Goal: Information Seeking & Learning: Compare options

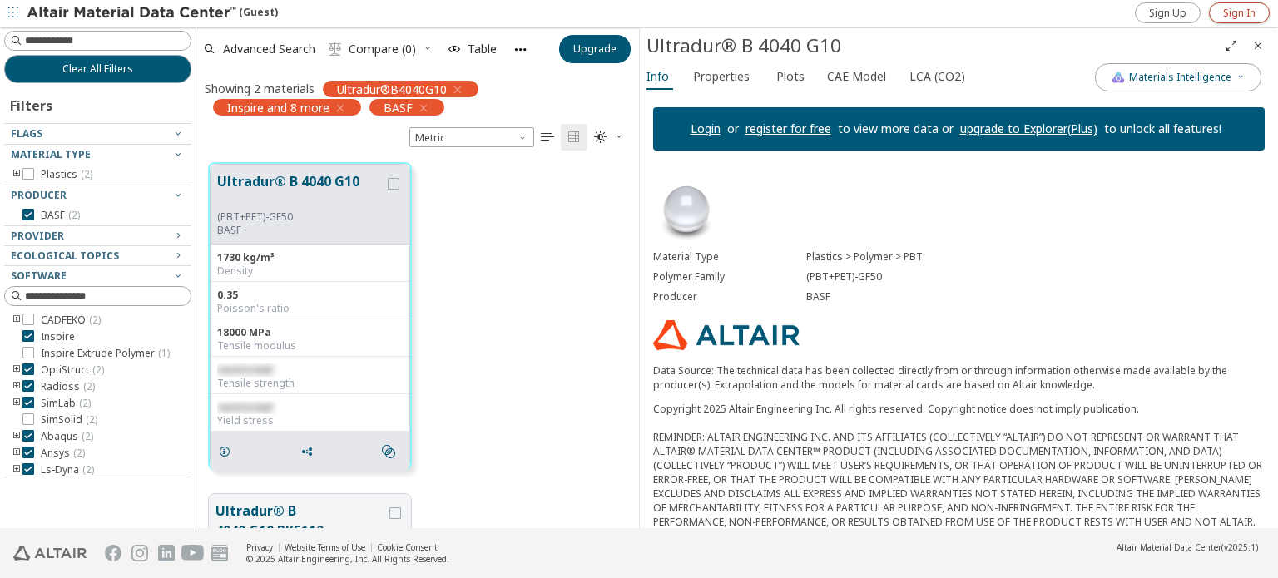
click at [1242, 14] on span "Sign In" at bounding box center [1239, 13] width 32 height 13
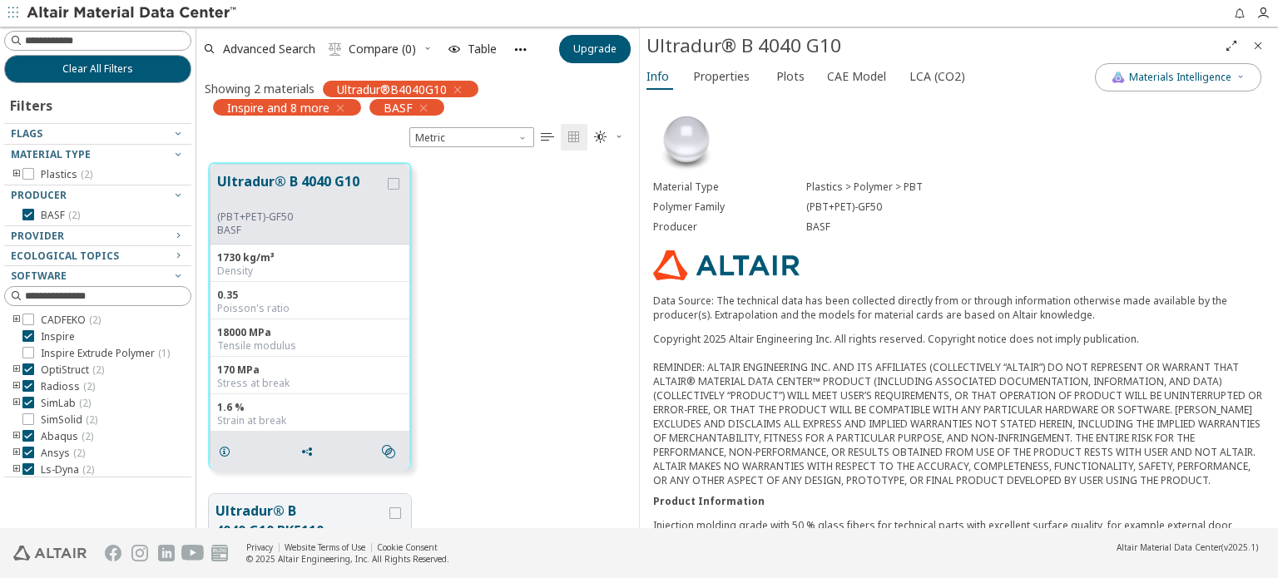
scroll to position [13, 13]
click at [728, 79] on span "Properties" at bounding box center [721, 76] width 57 height 27
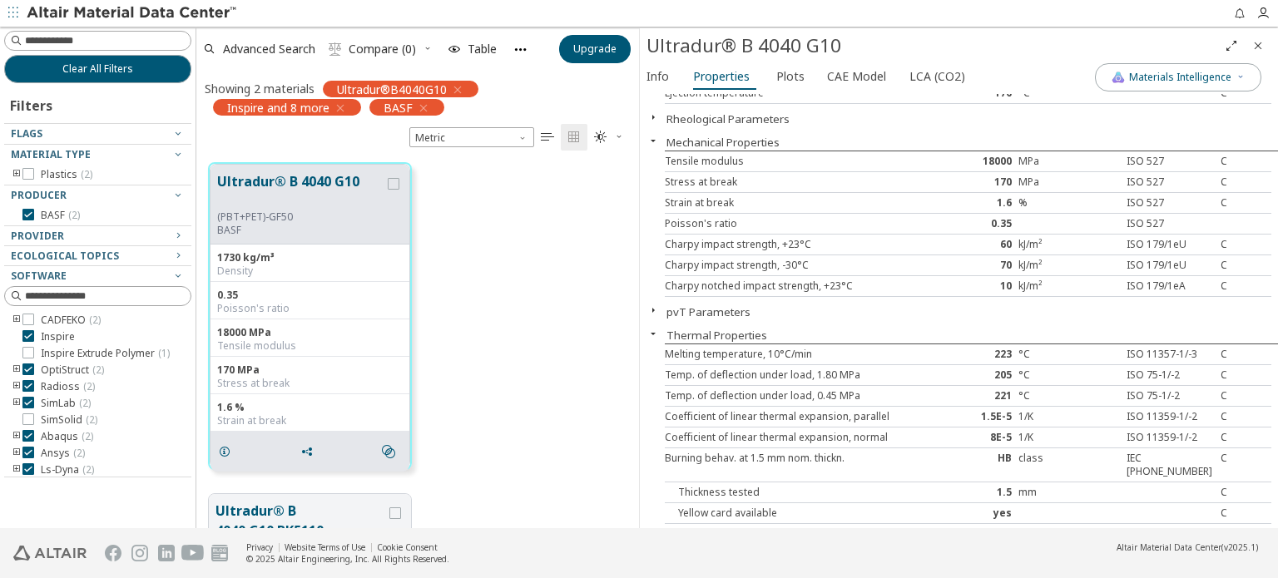
scroll to position [250, 0]
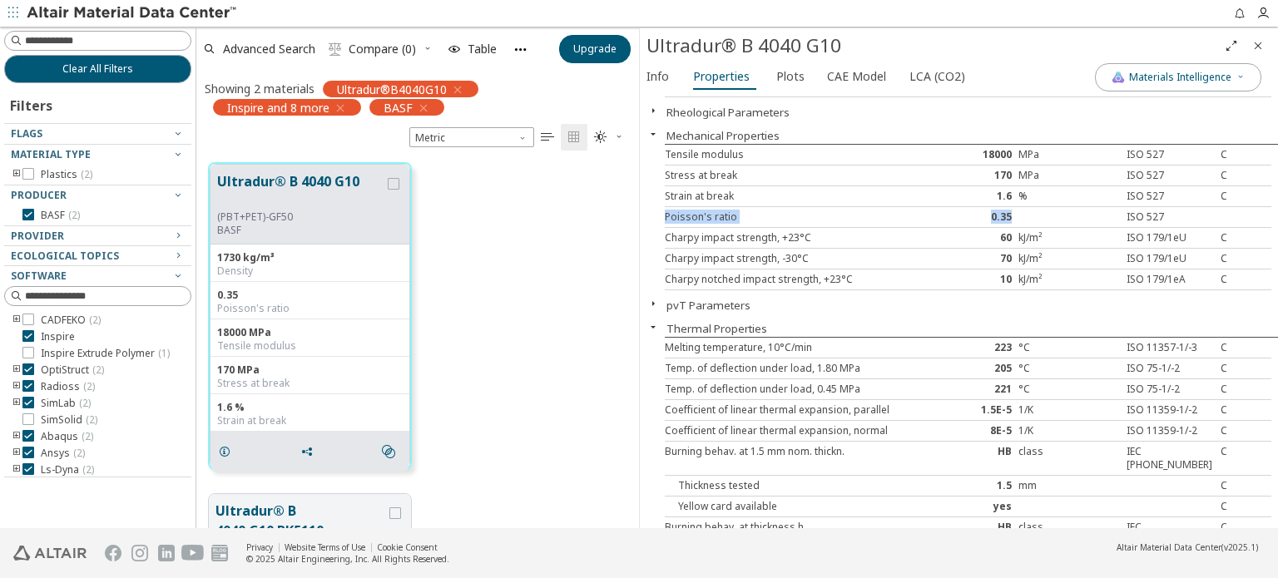
drag, startPoint x: 1068, startPoint y: 210, endPoint x: 653, endPoint y: 212, distance: 415.1
click at [653, 212] on div "Processing/Physical Characteristics Density 1730 kg/m³ ISO 1183 C Melt volume-f…" at bounding box center [959, 61] width 638 height 434
click at [788, 76] on span "Plots" at bounding box center [790, 76] width 28 height 27
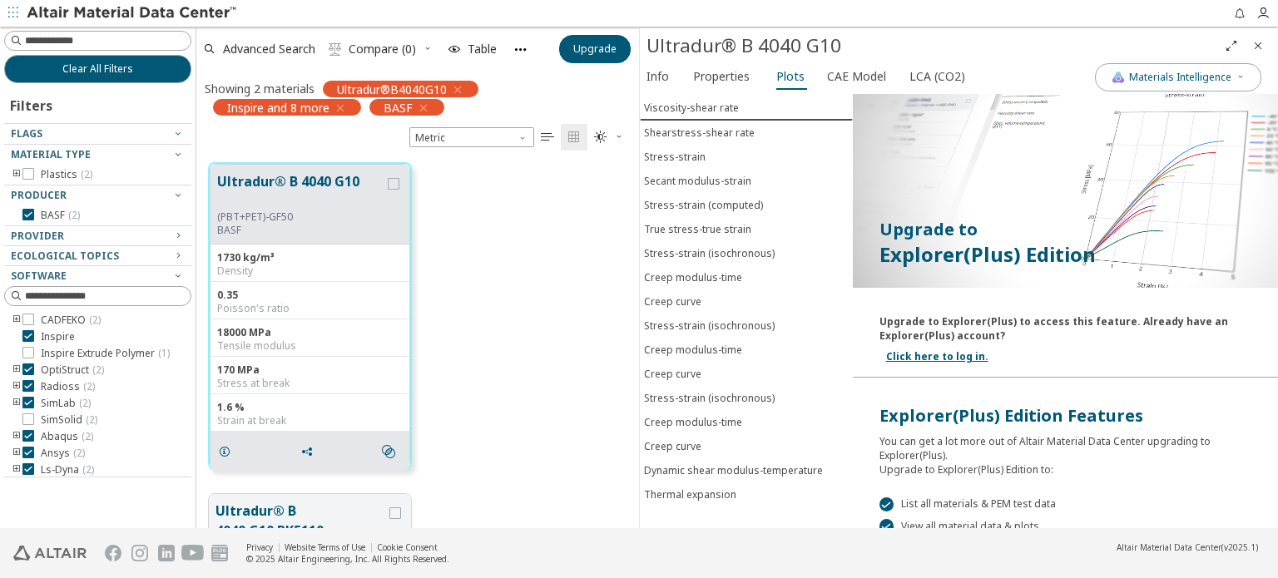
scroll to position [0, 0]
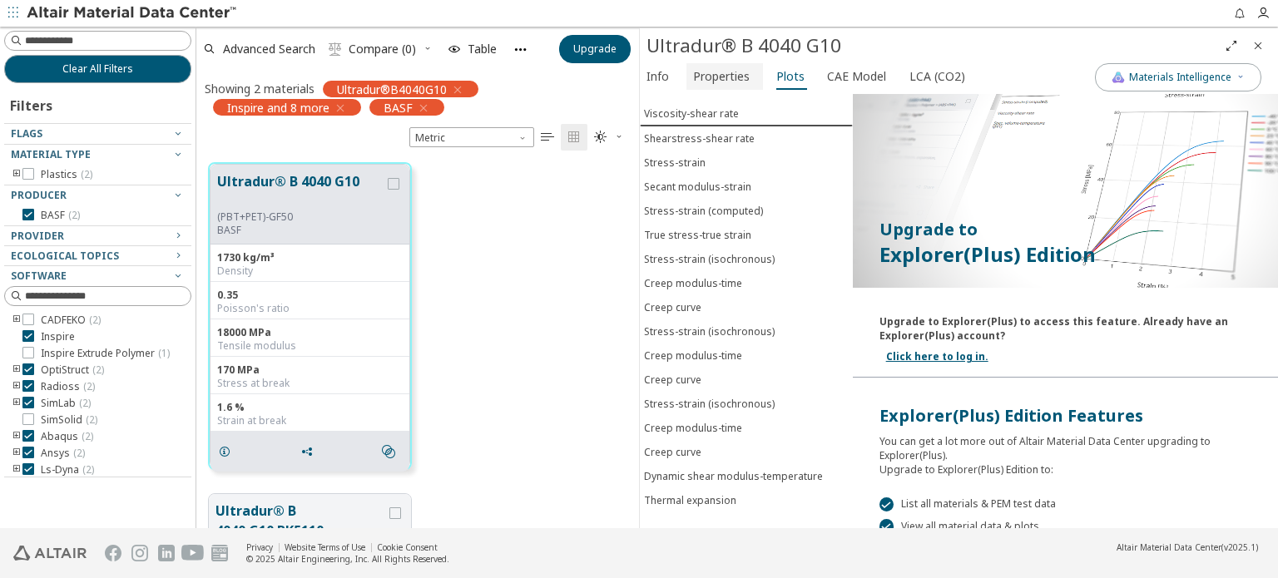
click at [728, 74] on span "Properties" at bounding box center [721, 76] width 57 height 27
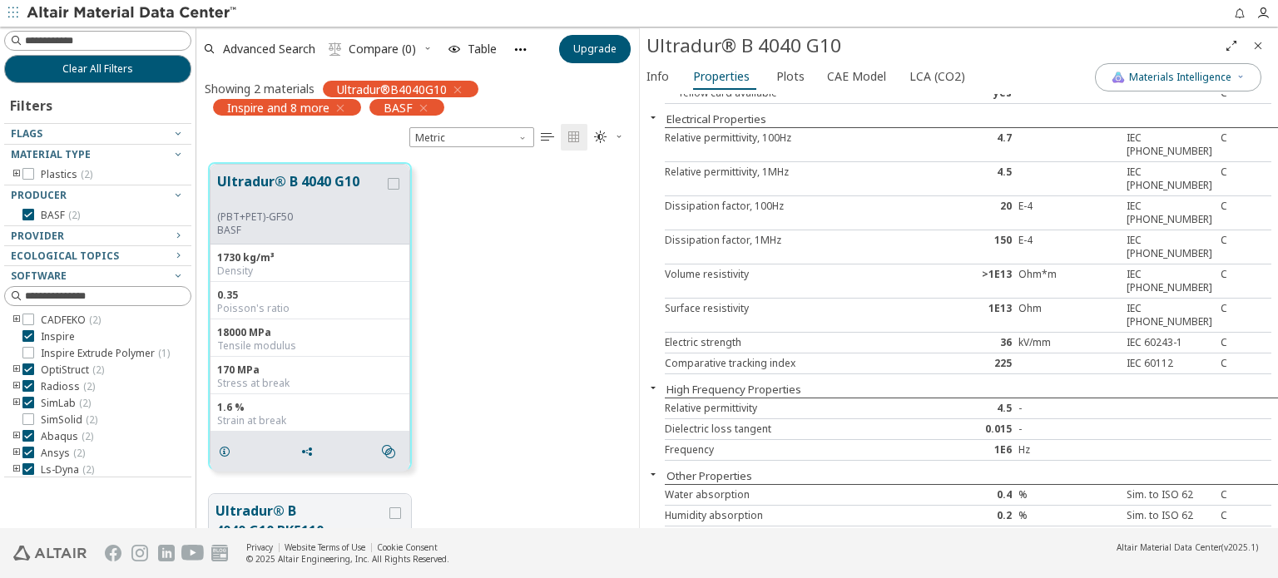
scroll to position [915, 0]
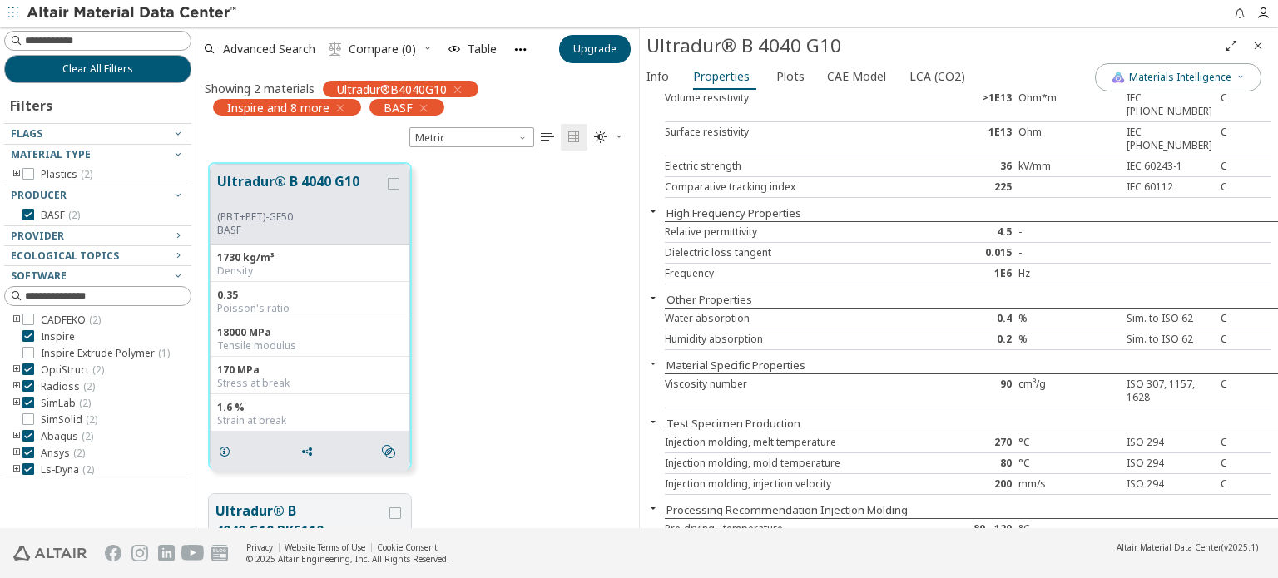
drag, startPoint x: 716, startPoint y: 512, endPoint x: 668, endPoint y: 525, distance: 49.8
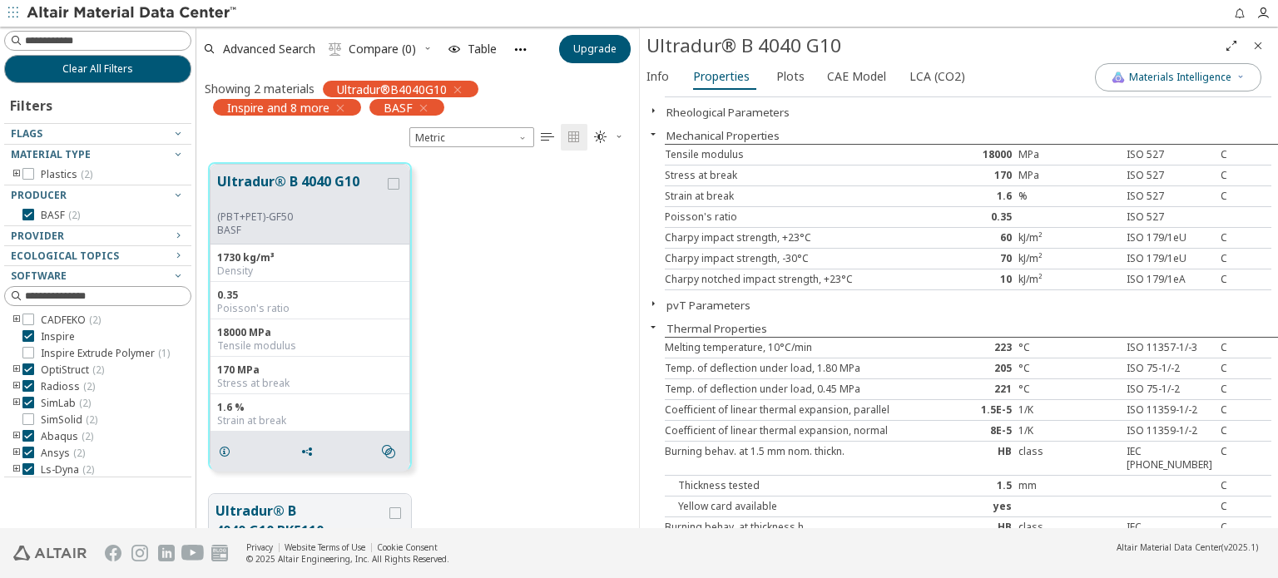
scroll to position [0, 0]
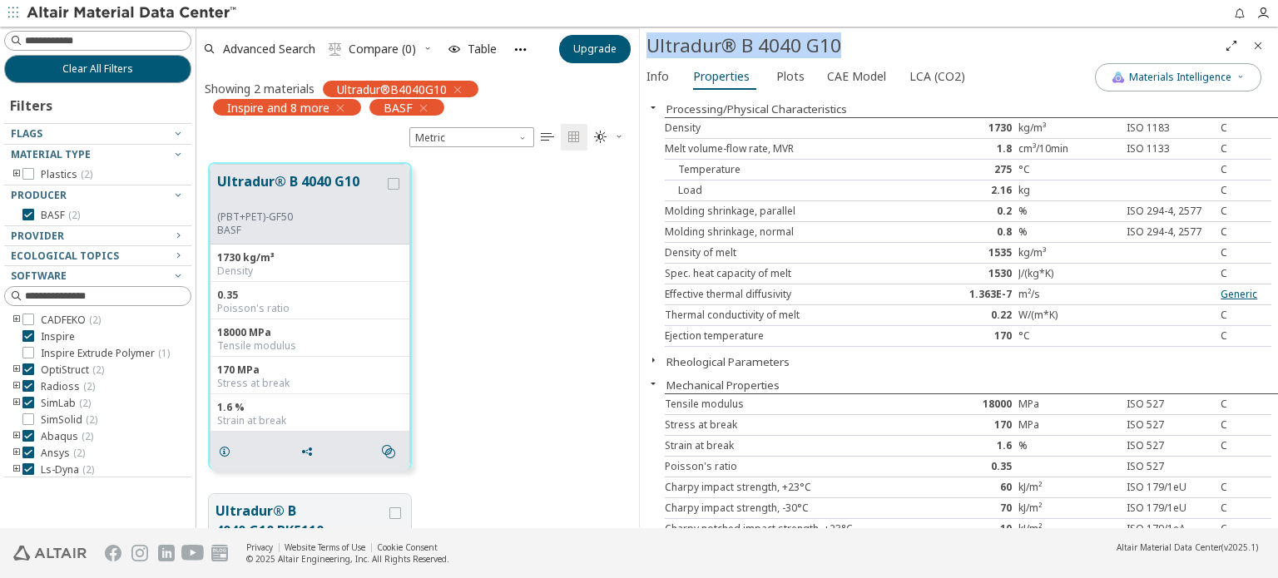
drag, startPoint x: 848, startPoint y: 43, endPoint x: 650, endPoint y: 42, distance: 198.0
click at [650, 42] on div "Ultradur® B 4040 G10" at bounding box center [931, 45] width 571 height 27
copy div "Ultradur® B 4040 G10"
click at [76, 14] on img at bounding box center [133, 13] width 212 height 17
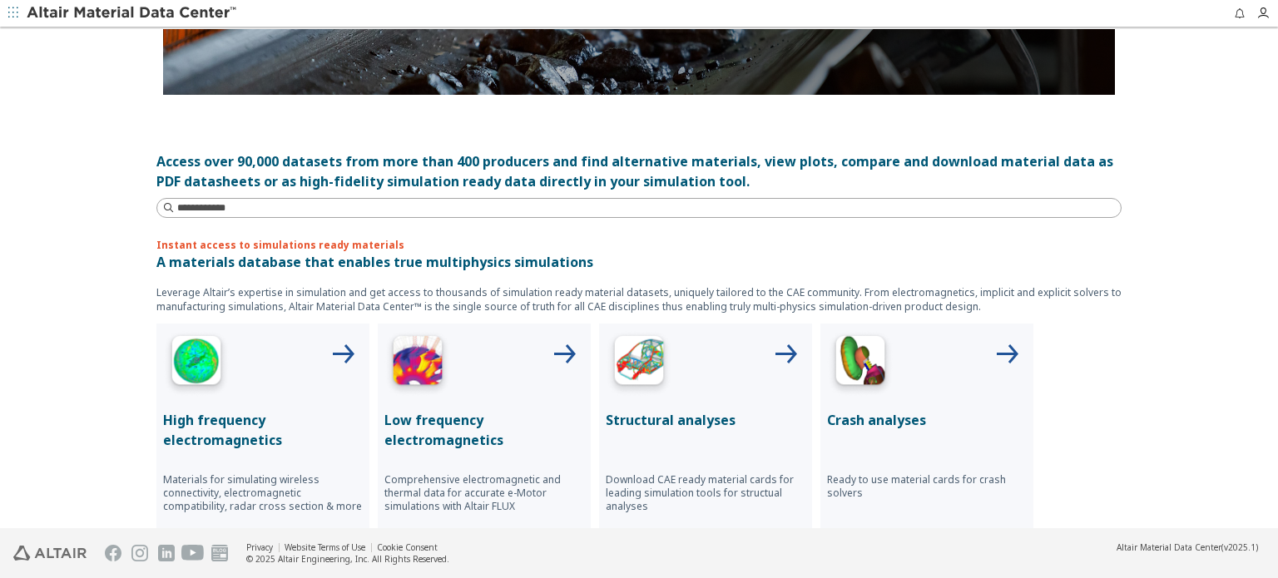
scroll to position [499, 0]
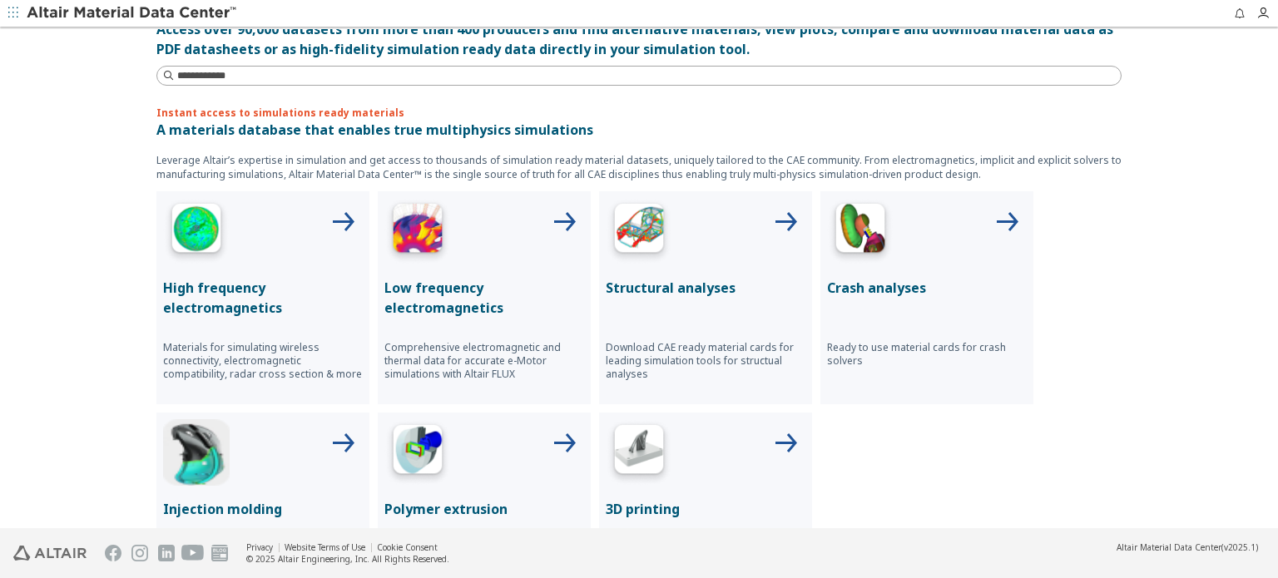
click at [663, 240] on img at bounding box center [639, 231] width 67 height 67
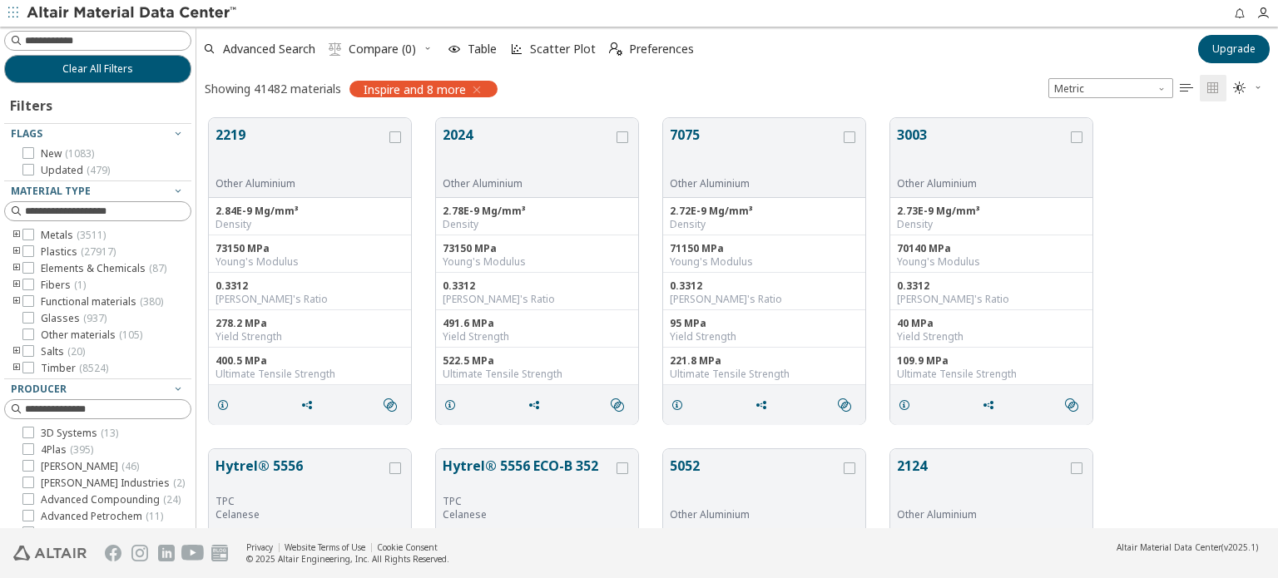
scroll to position [411, 1068]
click at [17, 249] on icon "toogle group" at bounding box center [17, 251] width 12 height 13
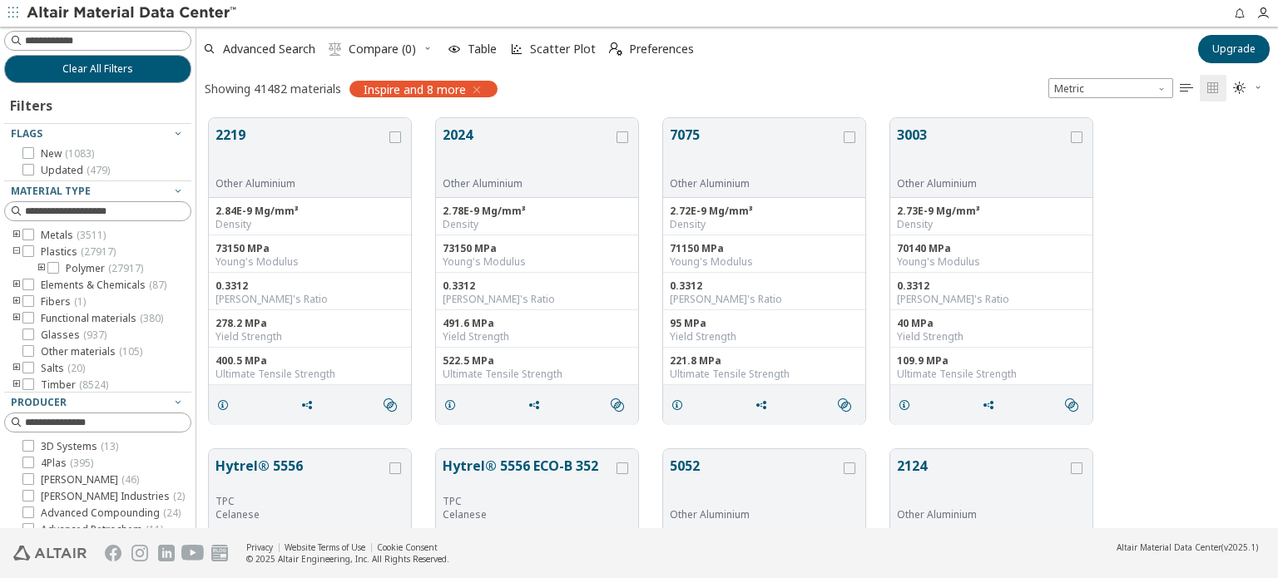
click at [42, 269] on icon "toogle group" at bounding box center [42, 268] width 12 height 13
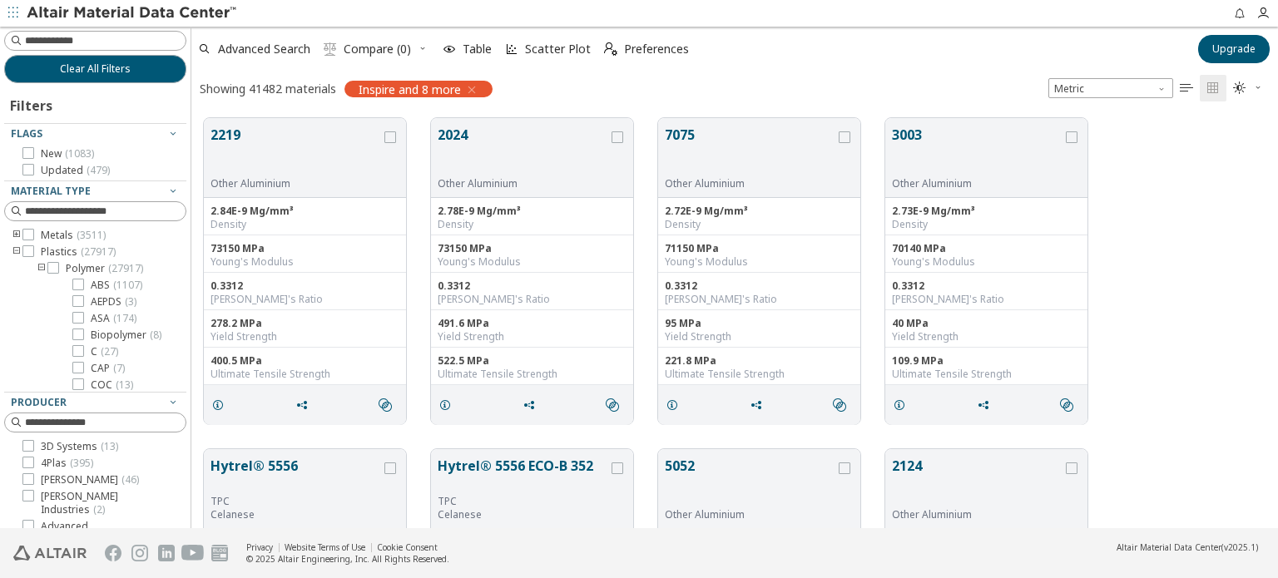
scroll to position [411, 1073]
drag, startPoint x: 187, startPoint y: 295, endPoint x: 191, endPoint y: 309, distance: 13.9
click at [191, 309] on div "Clear All Filters Filters Flags New ( 1083 ) Updated ( 479 ) Material Type Meta…" at bounding box center [639, 278] width 1278 height 502
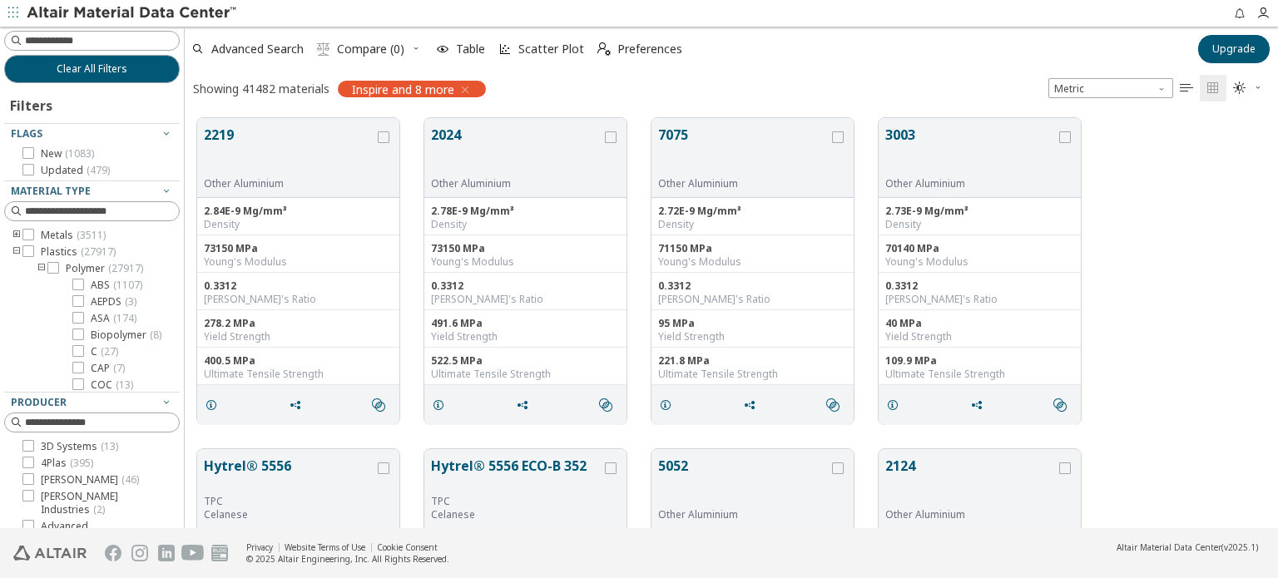
scroll to position [411, 1081]
drag, startPoint x: 185, startPoint y: 293, endPoint x: 184, endPoint y: 314, distance: 20.9
click at [184, 314] on div "Clear All Filters Filters Flags New ( 1083 ) Updated ( 479 ) Material Type Meta…" at bounding box center [639, 278] width 1278 height 502
drag, startPoint x: 183, startPoint y: 255, endPoint x: 245, endPoint y: 248, distance: 62.8
click at [248, 249] on div "2219 Other Aluminium 2.84E-9 Mg/mm³ Density 73150 MPa Young's Modulus 0.3312 Po…" at bounding box center [731, 271] width 1094 height 331
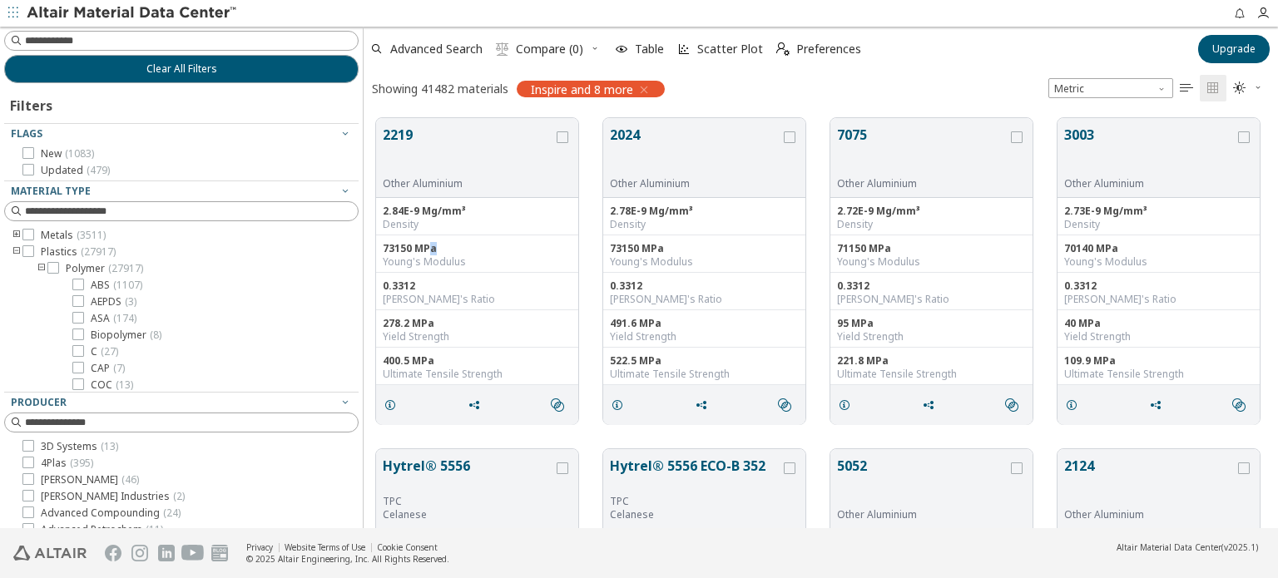
scroll to position [411, 898]
drag, startPoint x: 180, startPoint y: 210, endPoint x: 367, endPoint y: 210, distance: 187.1
click at [367, 210] on div "Clear All Filters Filters Flags New ( 1083 ) Updated ( 479 ) Material Type Meta…" at bounding box center [639, 278] width 1278 height 502
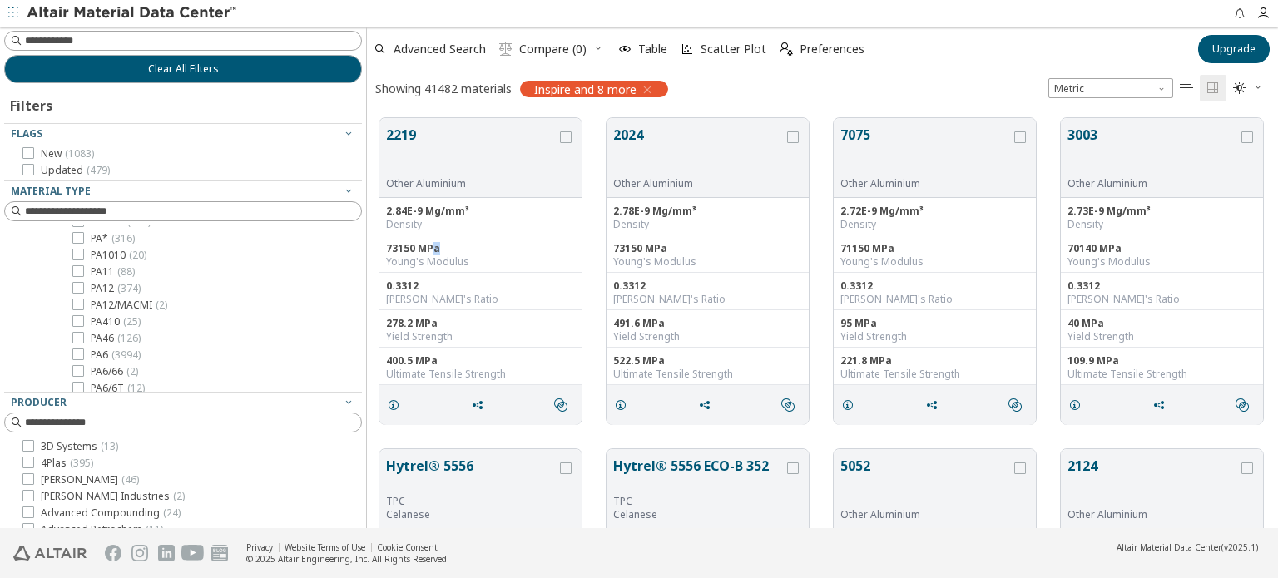
scroll to position [457, 0]
click at [74, 342] on icon at bounding box center [78, 344] width 12 height 12
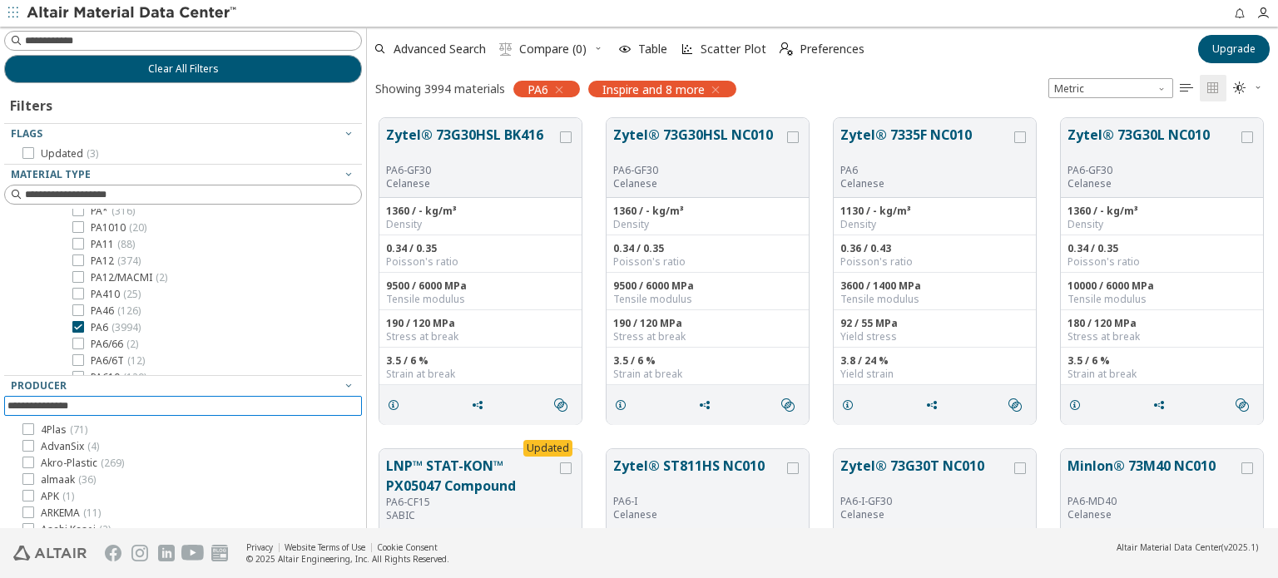
click at [180, 412] on input at bounding box center [184, 406] width 354 height 18
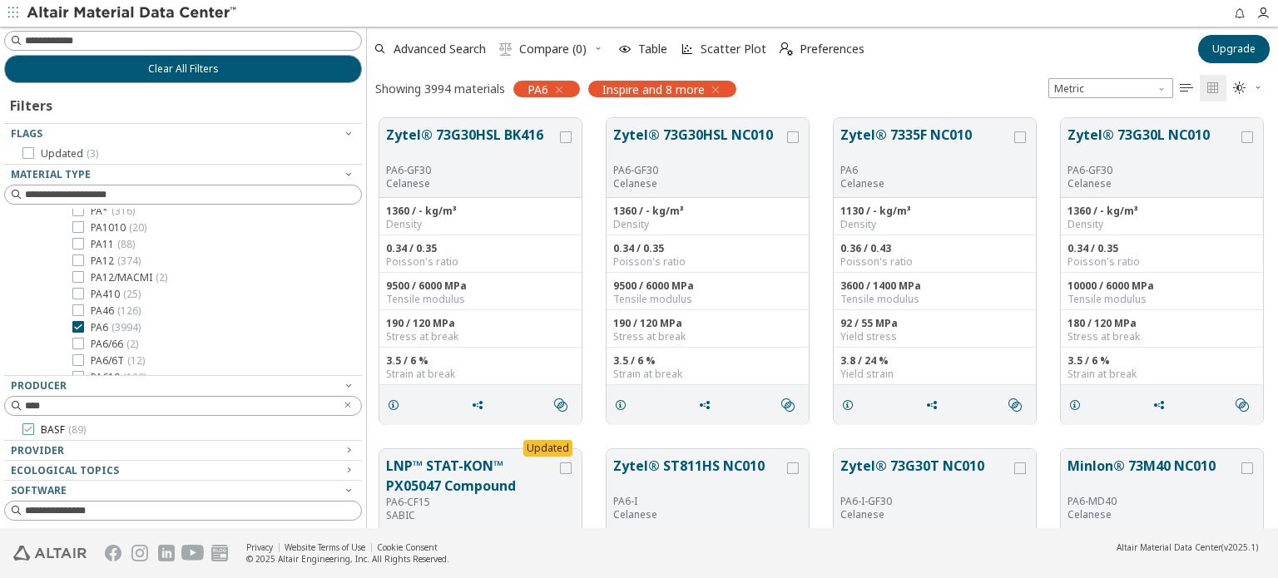
click at [27, 428] on icon at bounding box center [28, 429] width 12 height 12
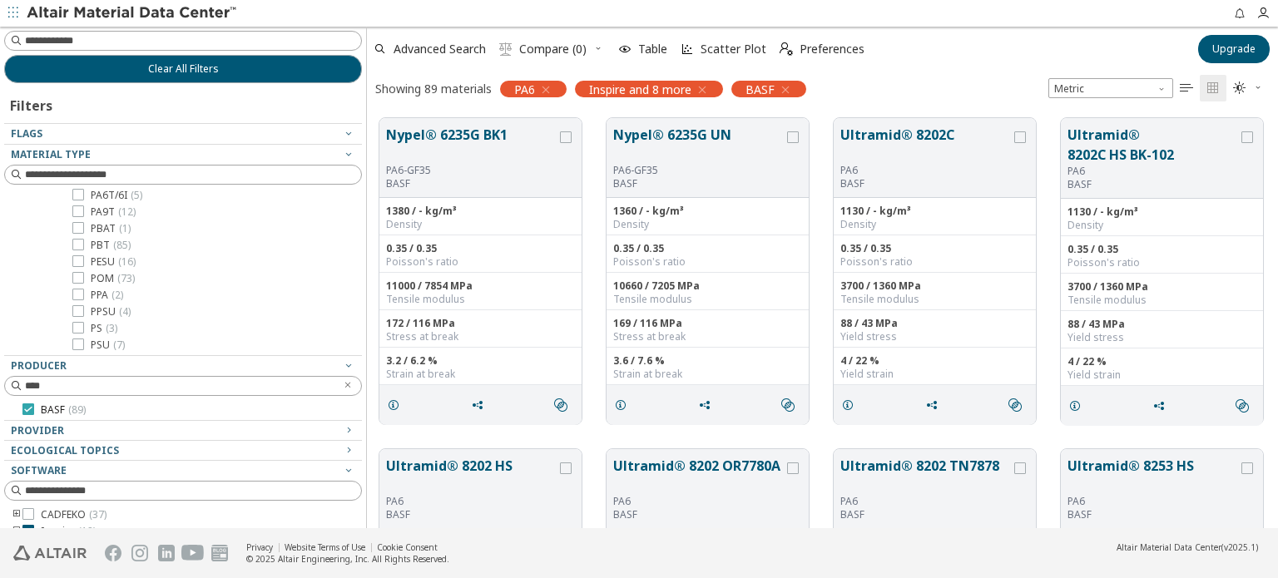
scroll to position [41, 0]
click at [21, 412] on div at bounding box center [178, 416] width 349 height 8
click at [30, 410] on icon at bounding box center [28, 409] width 12 height 12
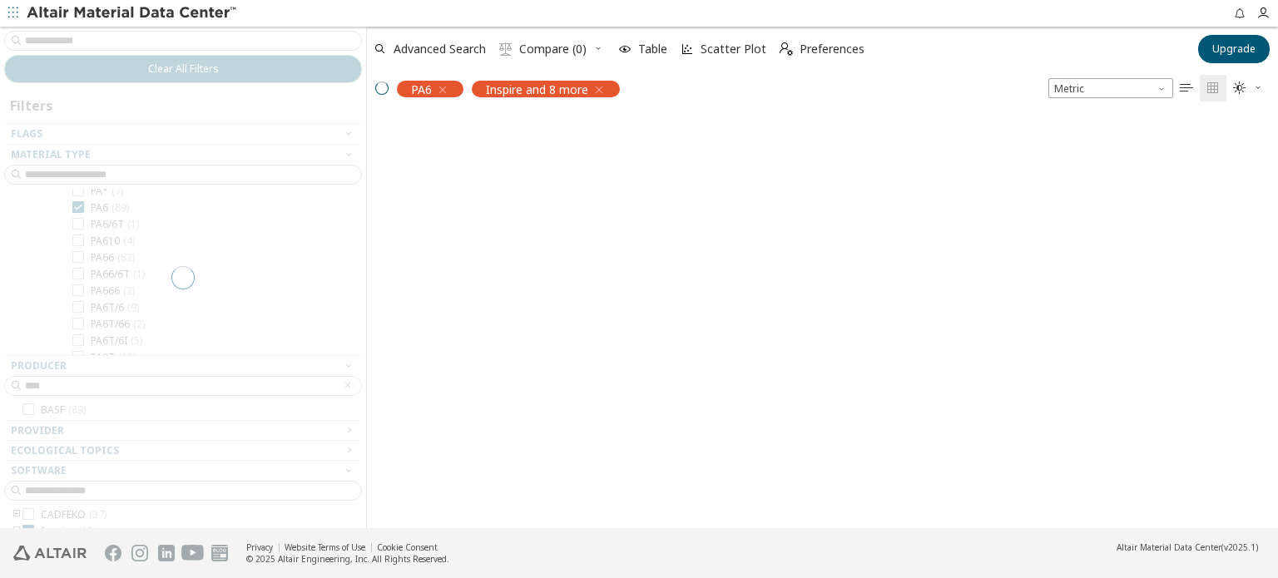
scroll to position [457, 0]
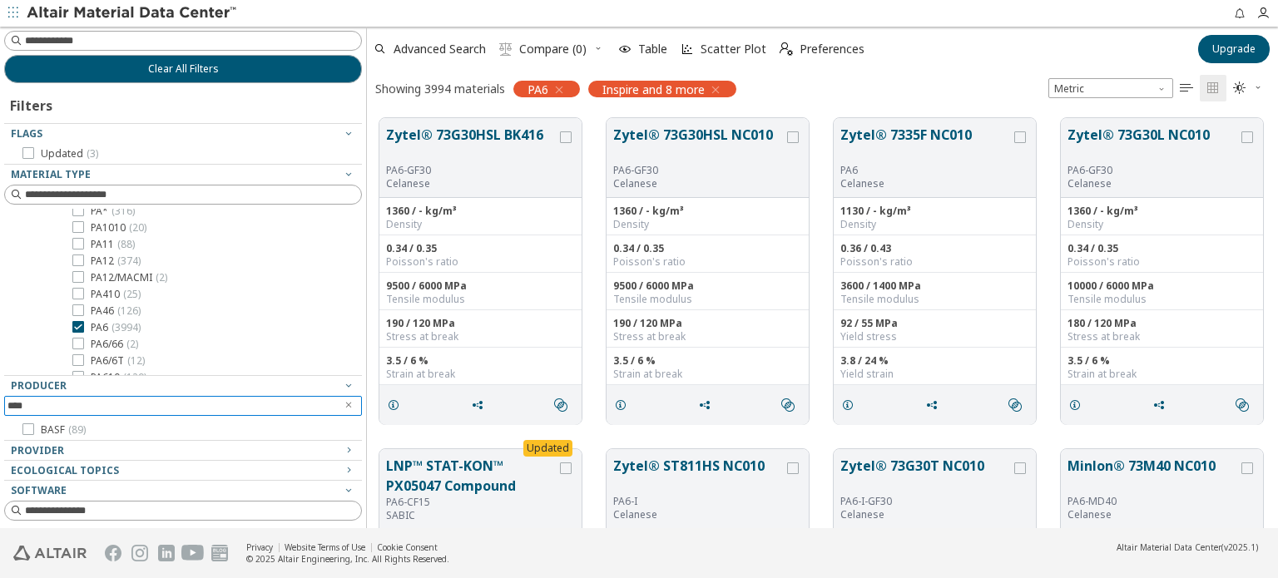
drag, startPoint x: 61, startPoint y: 408, endPoint x: 2, endPoint y: 403, distance: 58.4
click at [2, 403] on div "Clear All Filters Filters Flags Updated ( 3 ) Material Type Metals ( 3511 ) Pla…" at bounding box center [183, 278] width 366 height 502
type input "*****"
click at [28, 428] on icon at bounding box center [28, 429] width 12 height 12
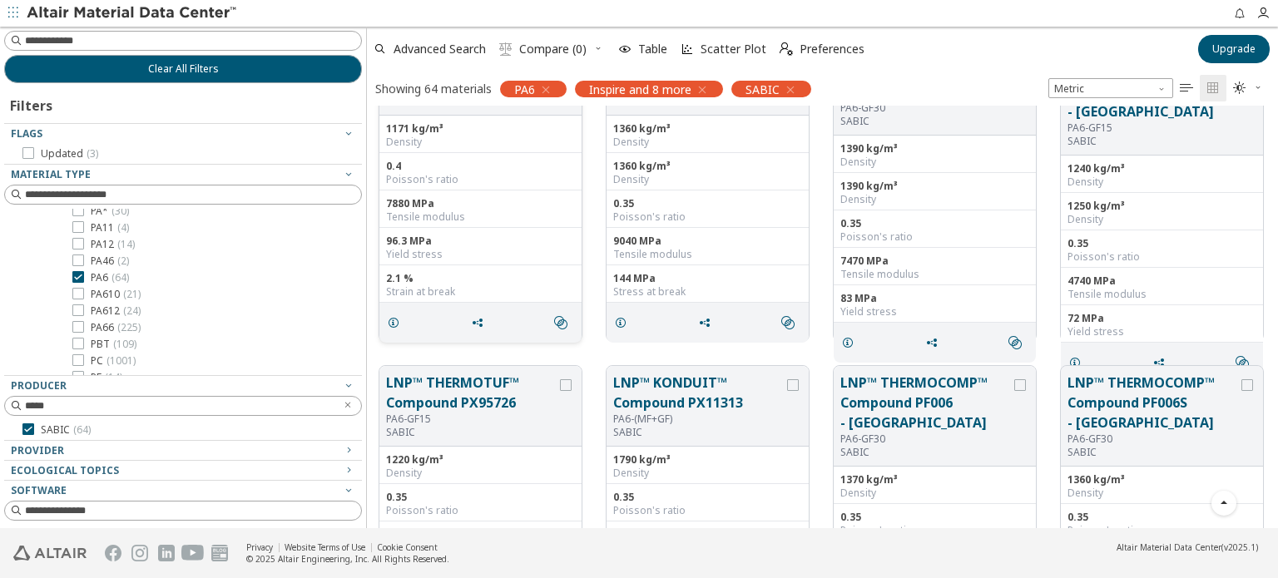
scroll to position [333, 0]
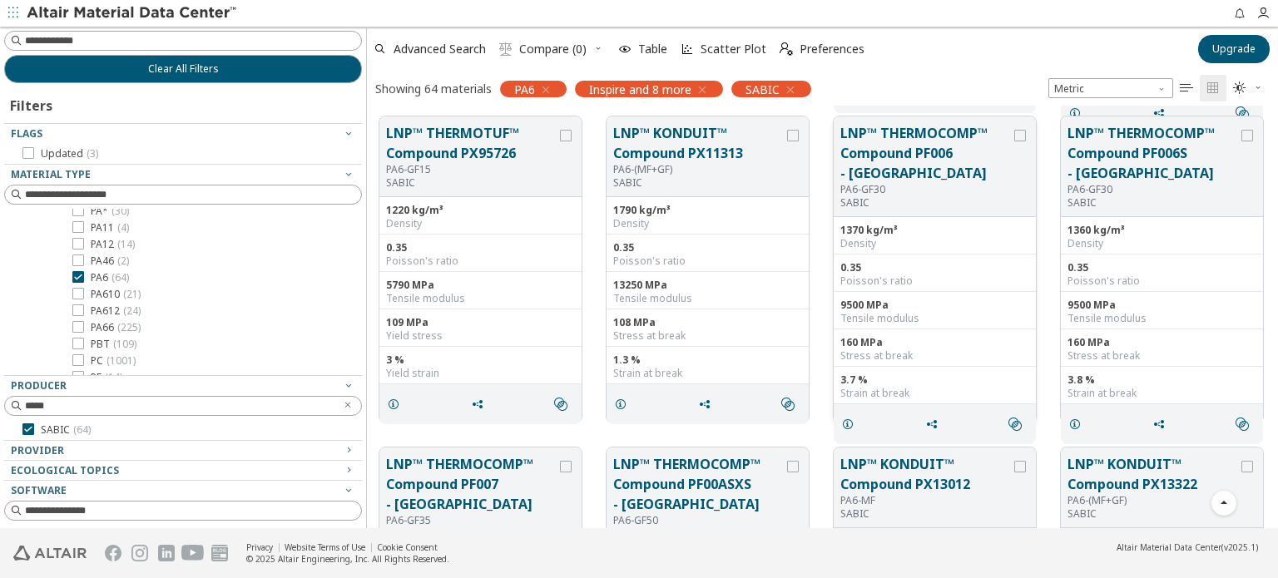
click at [905, 146] on button "LNP™ THERMOCOMP™ Compound PF006 - Europe" at bounding box center [925, 153] width 171 height 60
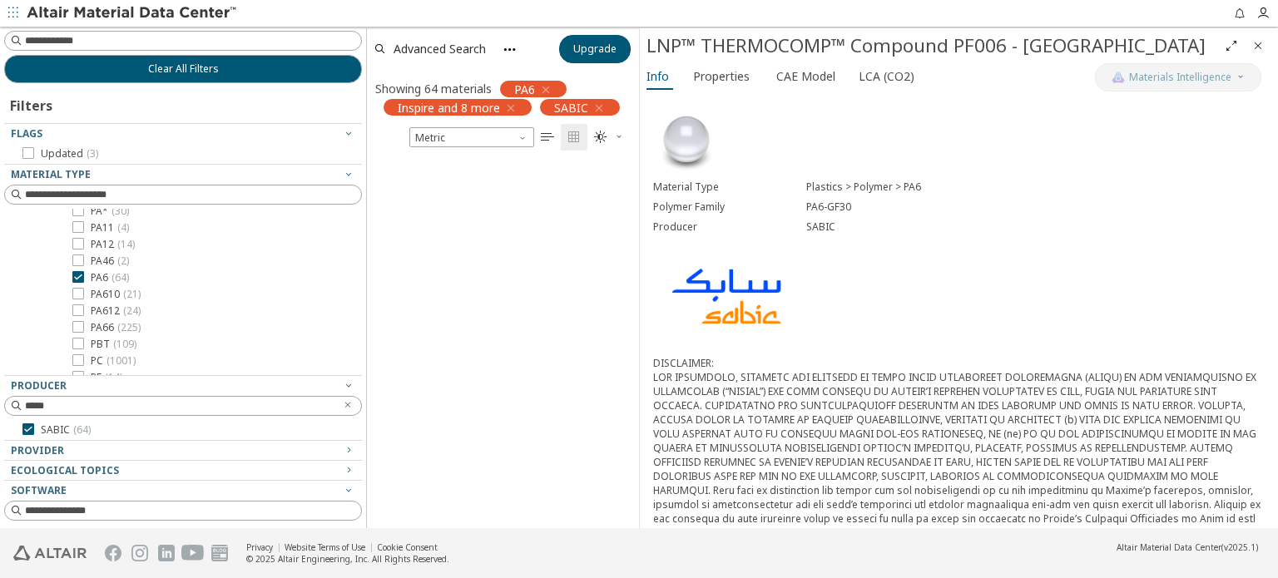
scroll to position [1943, 0]
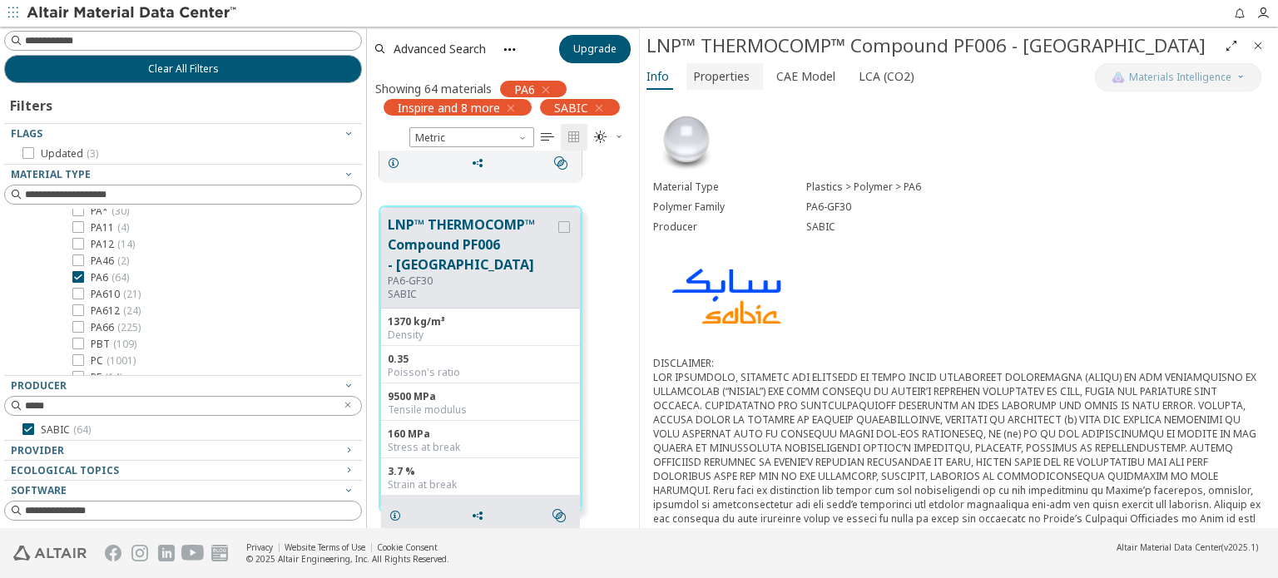
click at [719, 77] on span "Properties" at bounding box center [721, 76] width 57 height 27
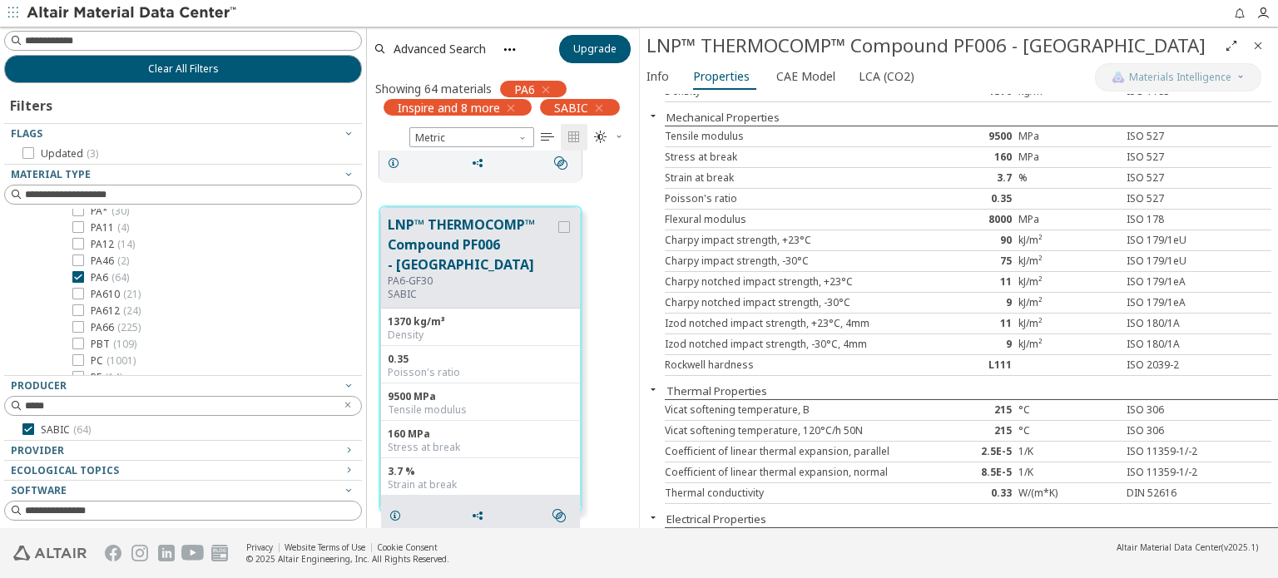
scroll to position [0, 0]
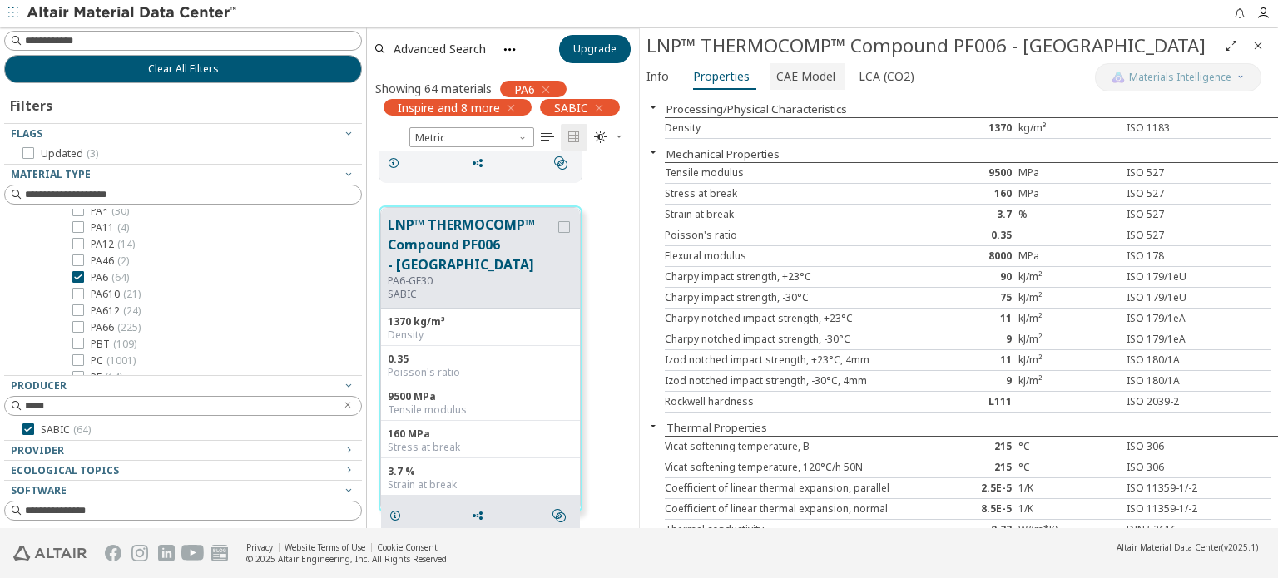
click at [798, 77] on span "CAE Model" at bounding box center [805, 76] width 59 height 27
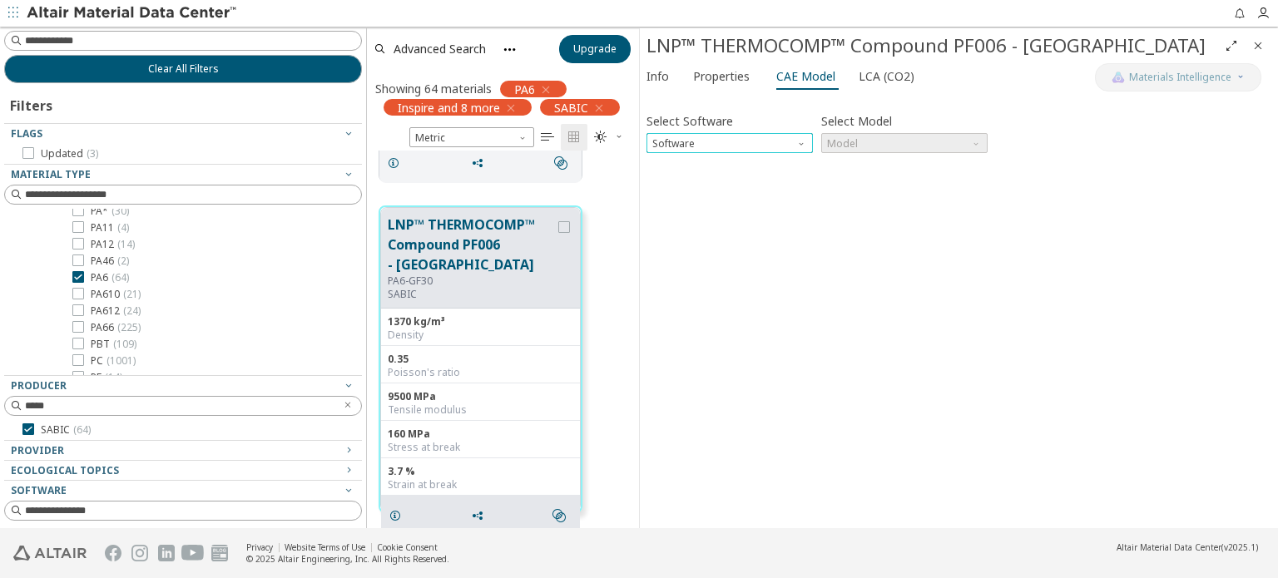
click at [806, 142] on span "Software" at bounding box center [802, 139] width 13 height 13
click at [746, 189] on span "OptiStruct" at bounding box center [729, 184] width 153 height 12
click at [902, 146] on span "Model" at bounding box center [904, 143] width 166 height 20
click at [875, 168] on span "Mat1" at bounding box center [904, 164] width 153 height 12
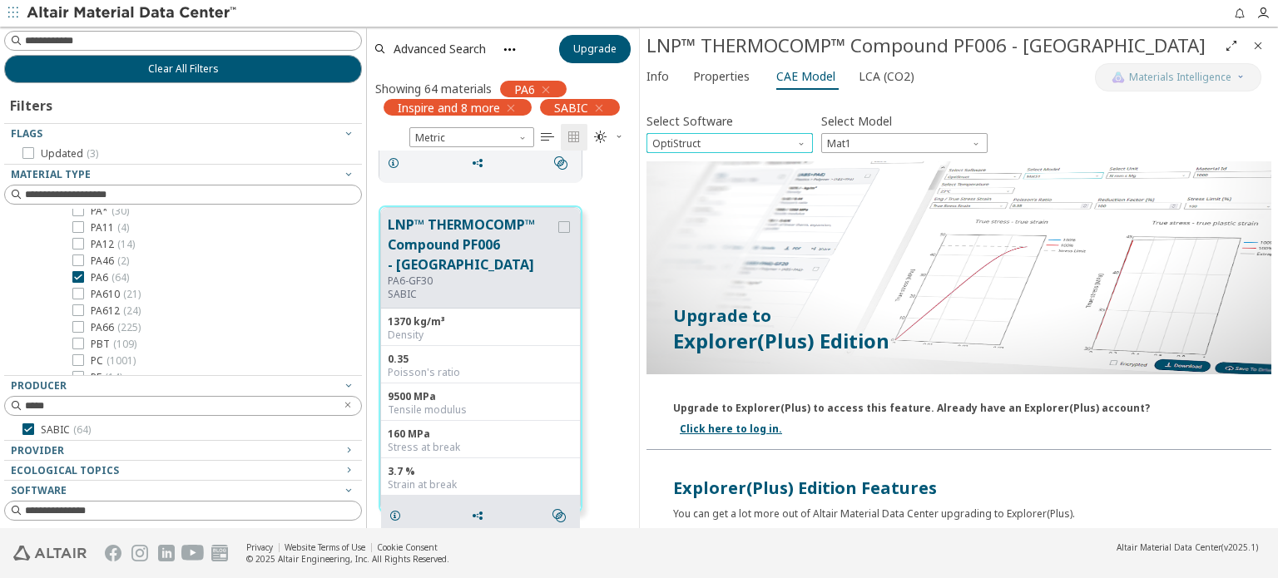
click at [798, 142] on span "Software" at bounding box center [802, 139] width 13 height 13
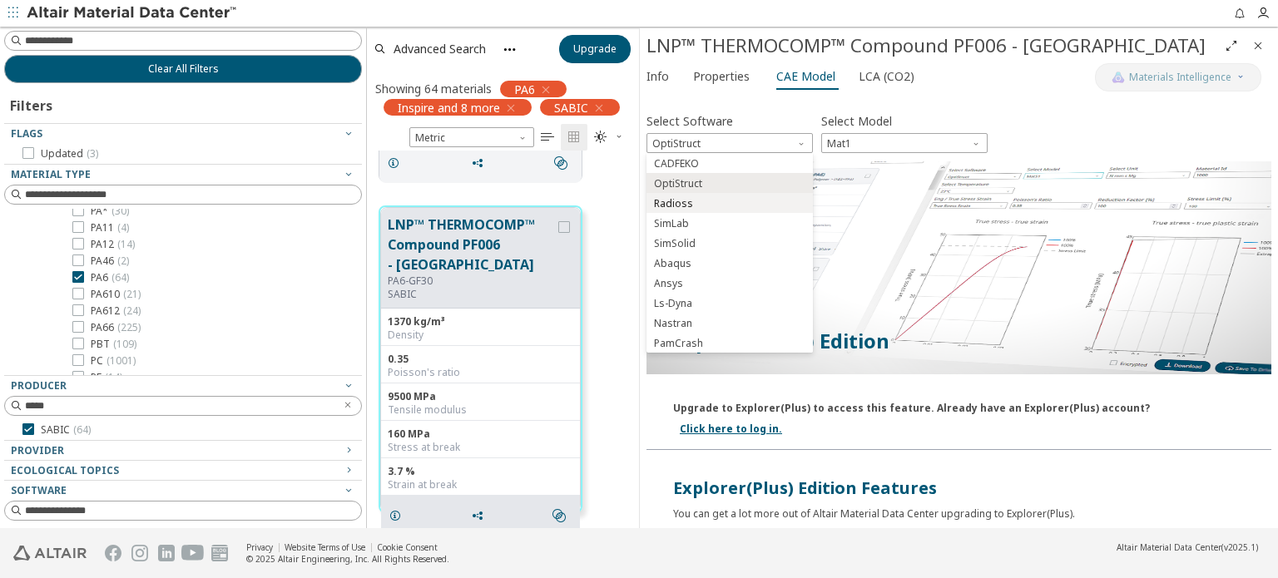
click at [730, 206] on span "Radioss" at bounding box center [729, 204] width 153 height 12
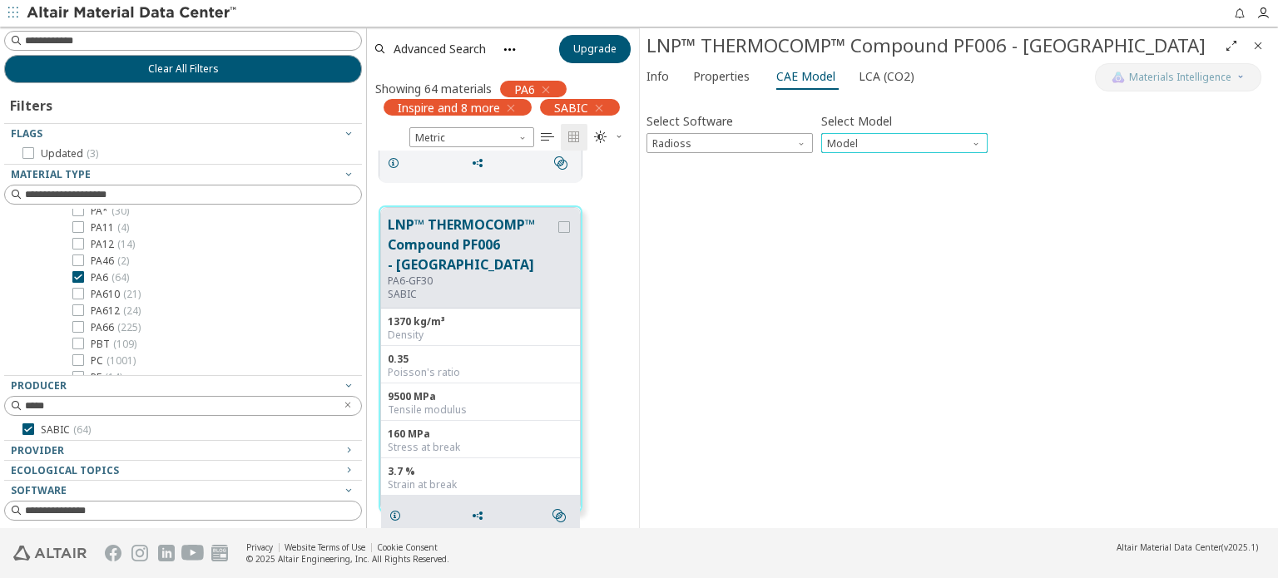
click at [972, 138] on span "Model" at bounding box center [977, 139] width 13 height 13
click at [921, 168] on span "Law1" at bounding box center [904, 164] width 153 height 12
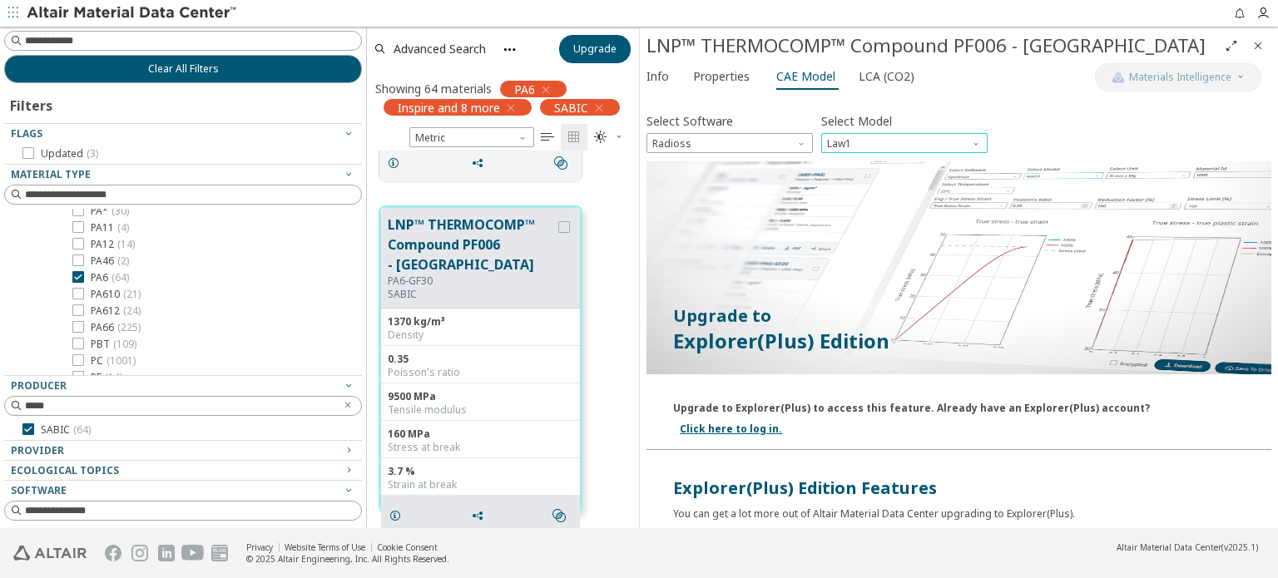
scroll to position [250, 0]
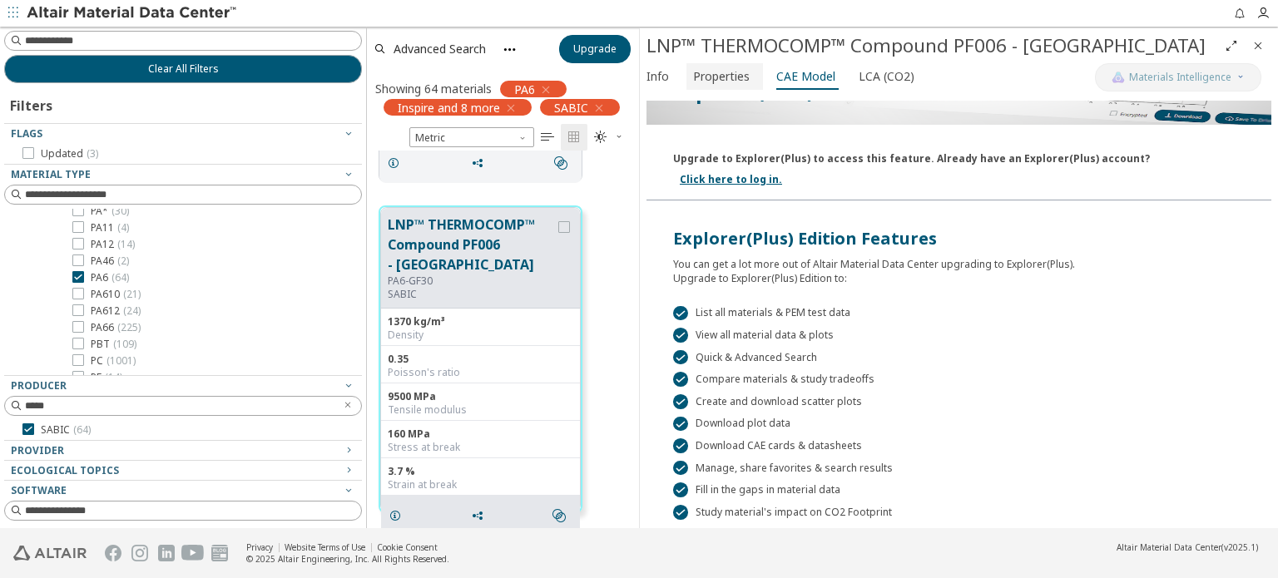
click at [702, 74] on span "Properties" at bounding box center [721, 76] width 57 height 27
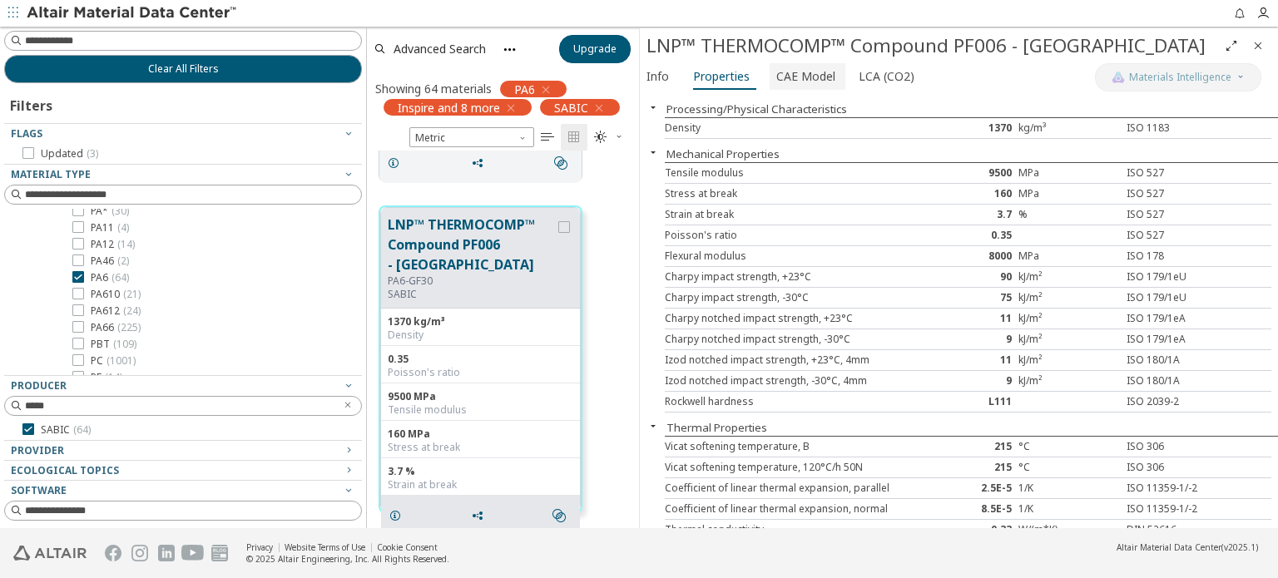
click at [803, 72] on span "CAE Model" at bounding box center [805, 76] width 59 height 27
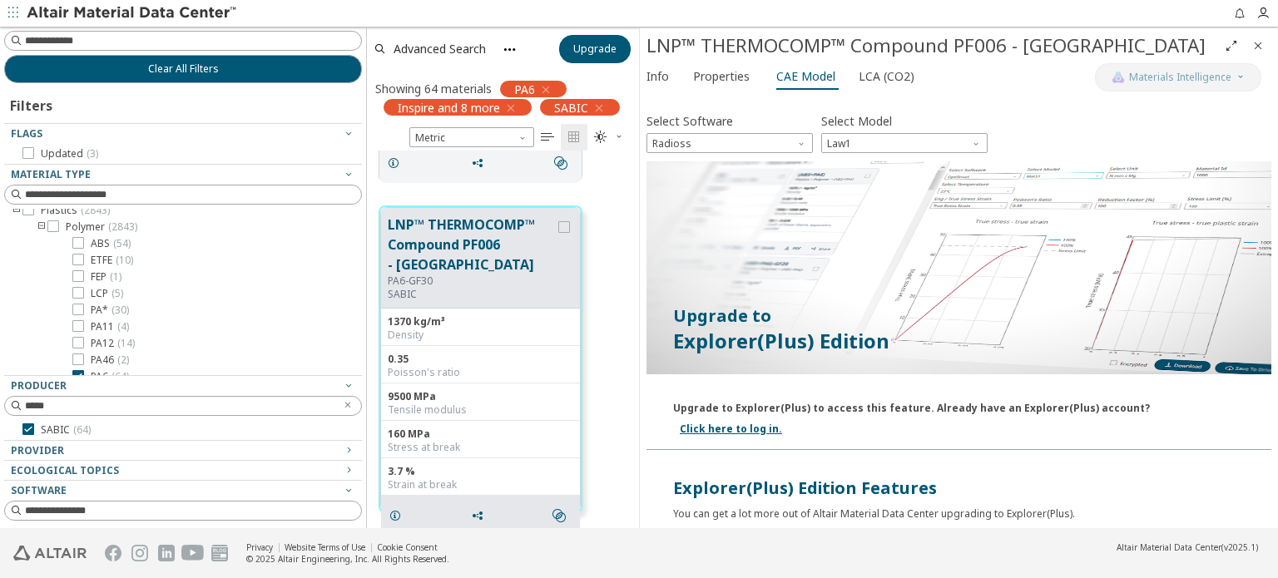
scroll to position [0, 0]
click at [14, 12] on icon "button" at bounding box center [13, 12] width 10 height 10
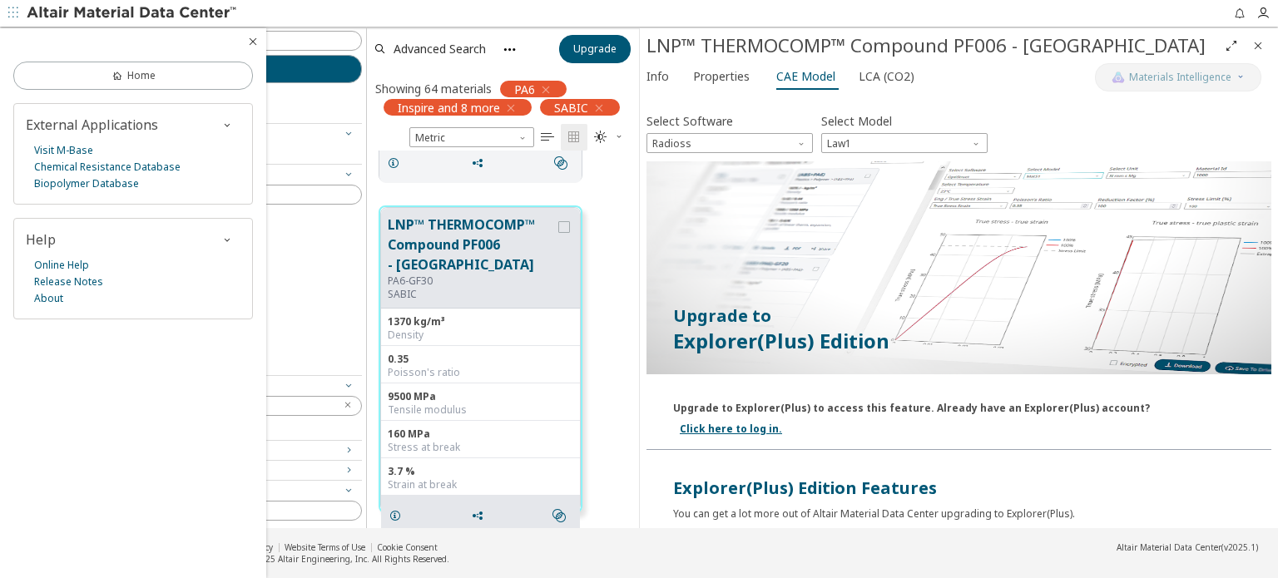
click at [259, 46] on icon "button" at bounding box center [252, 41] width 13 height 13
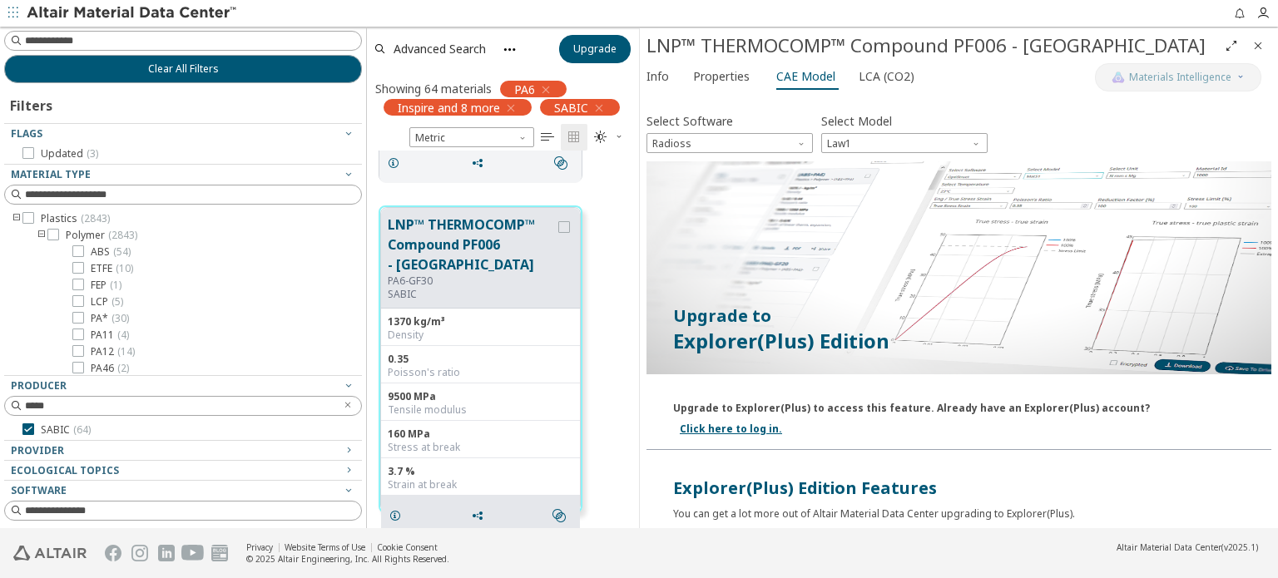
click at [78, 9] on img at bounding box center [133, 13] width 212 height 17
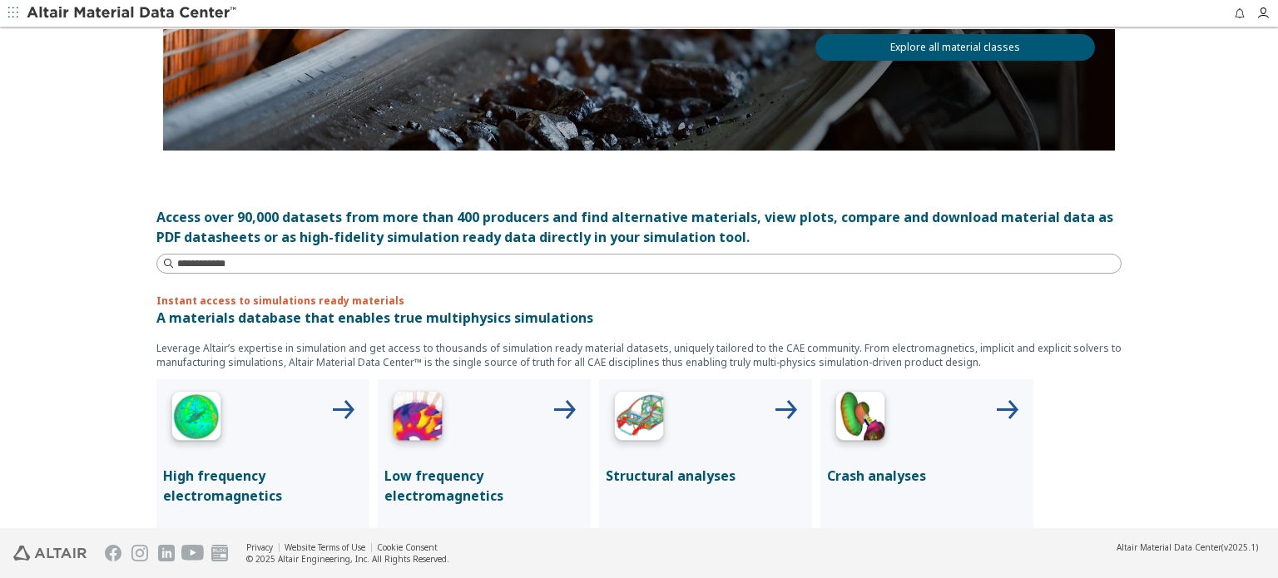
scroll to position [477, 0]
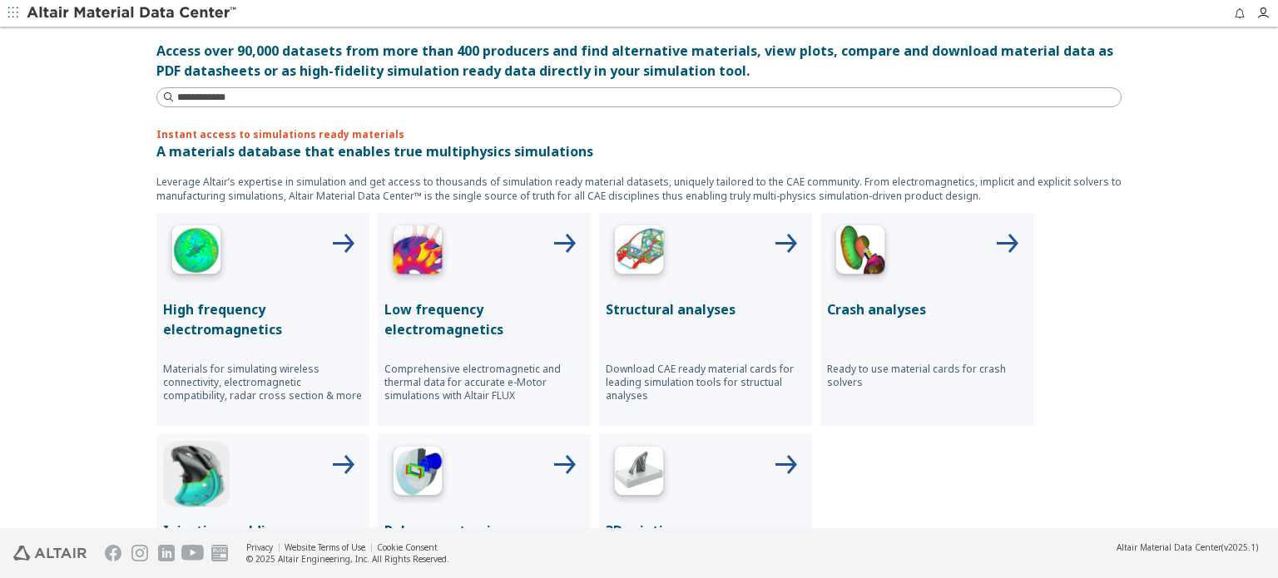
click at [685, 273] on div at bounding box center [706, 253] width 200 height 67
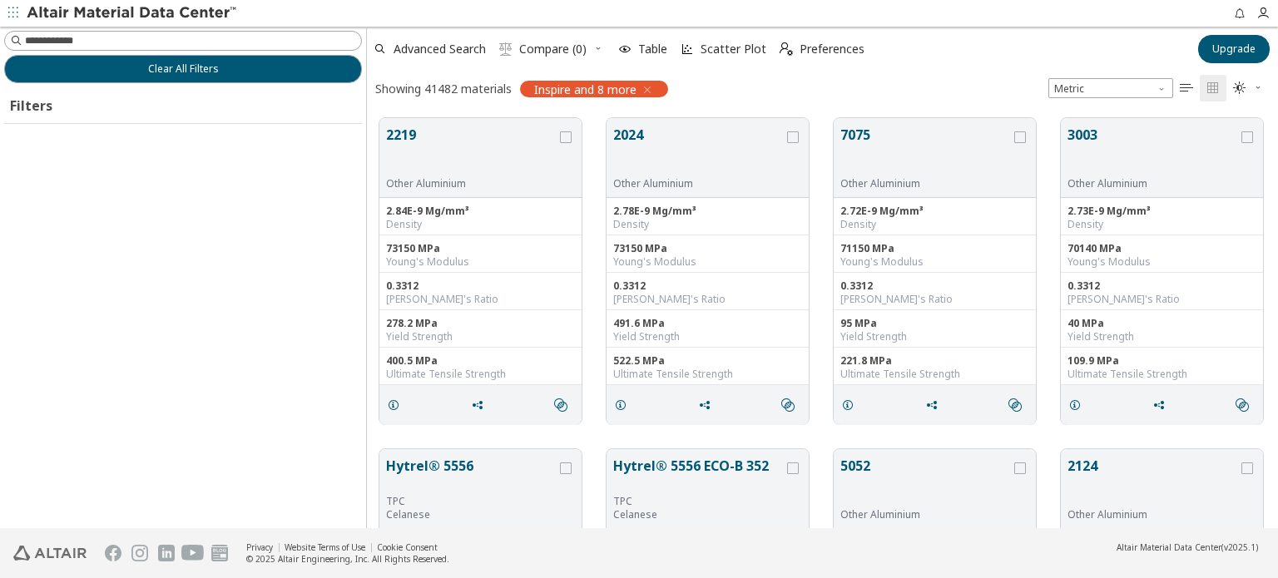
scroll to position [13, 13]
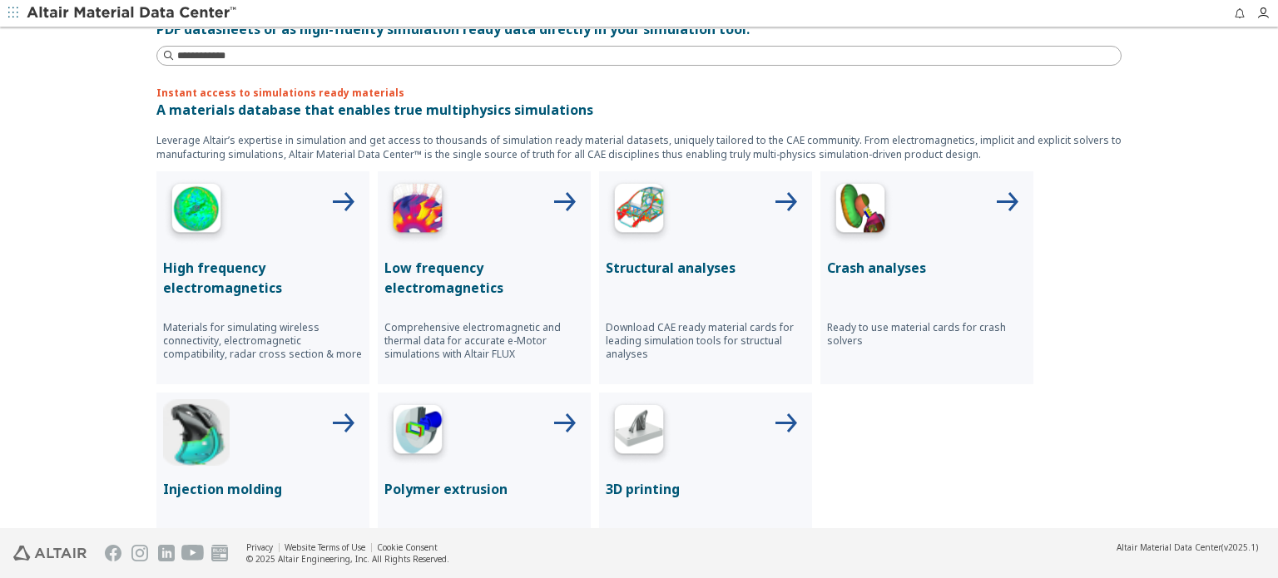
scroll to position [582, 0]
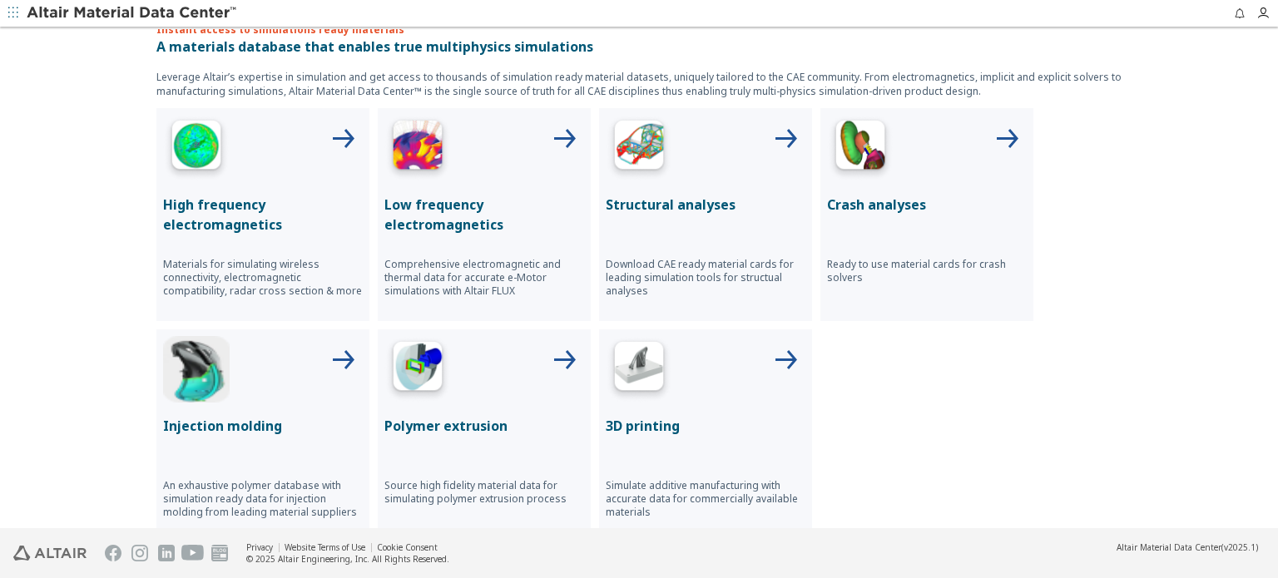
click at [856, 178] on img at bounding box center [860, 148] width 67 height 67
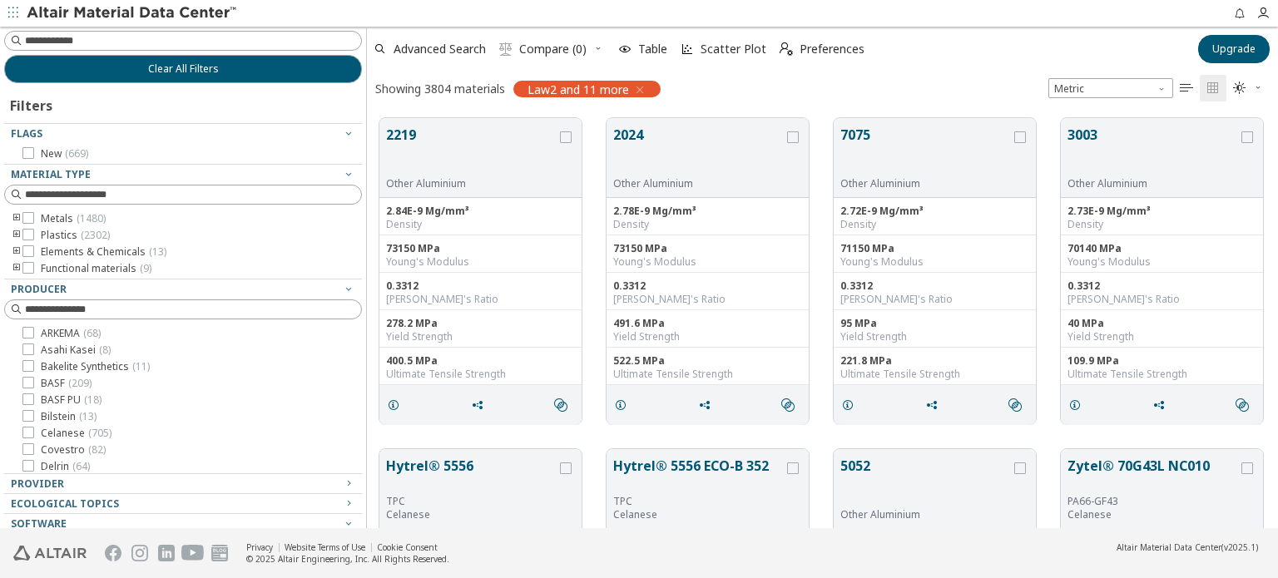
scroll to position [13, 13]
click at [17, 232] on icon "toogle group" at bounding box center [17, 235] width 12 height 13
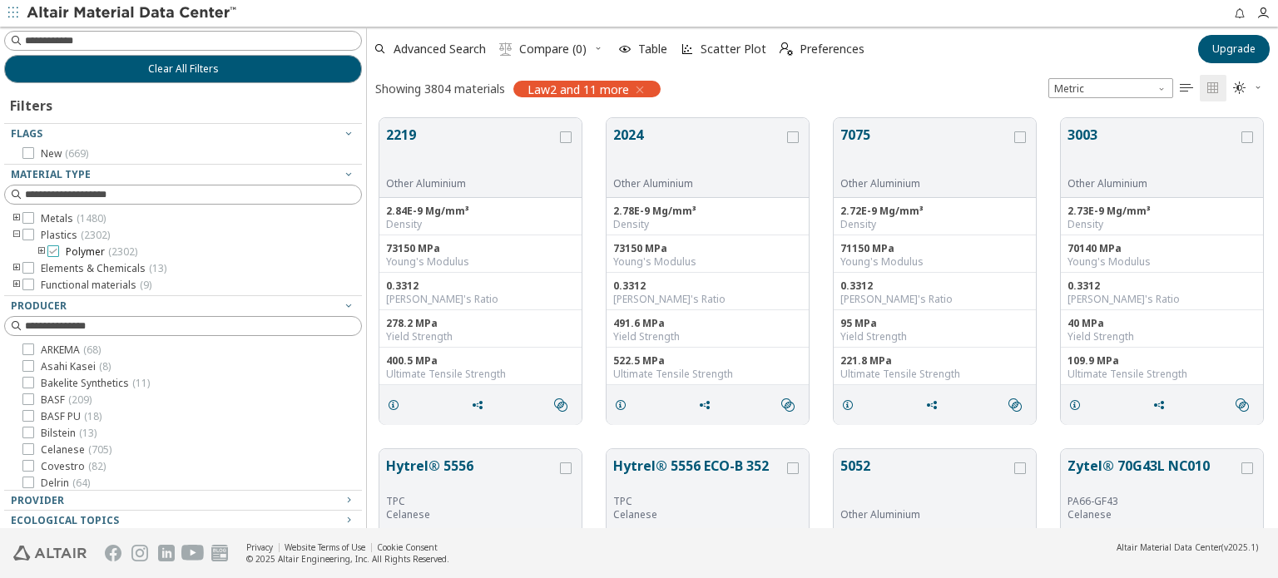
click at [54, 252] on icon at bounding box center [53, 251] width 12 height 12
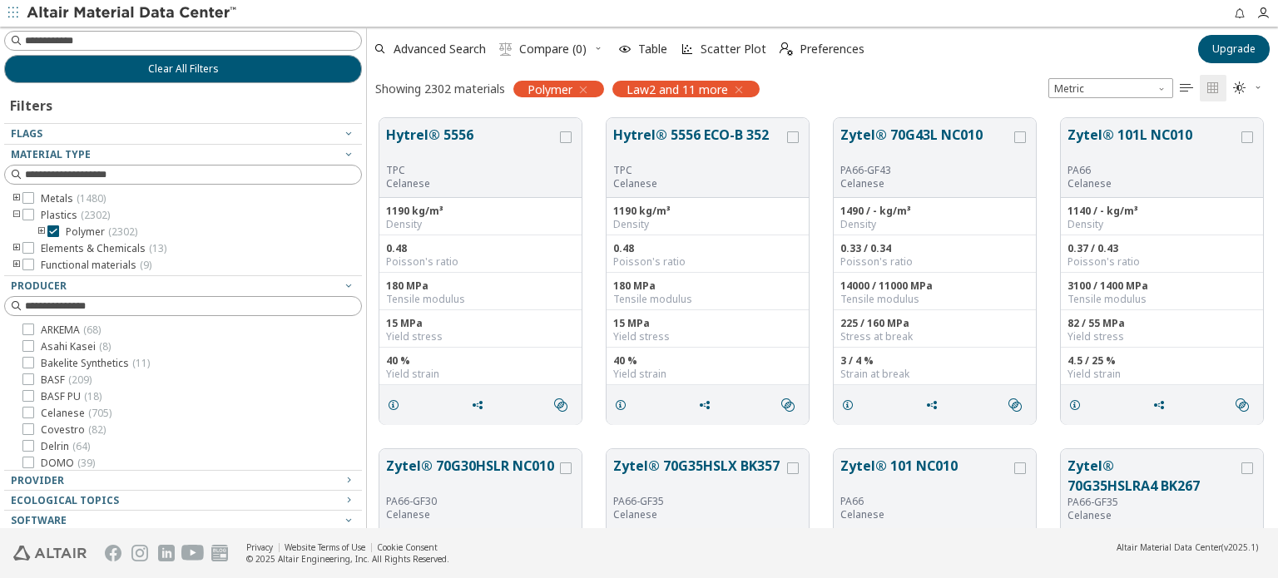
click at [43, 230] on icon "toogle group" at bounding box center [42, 231] width 12 height 13
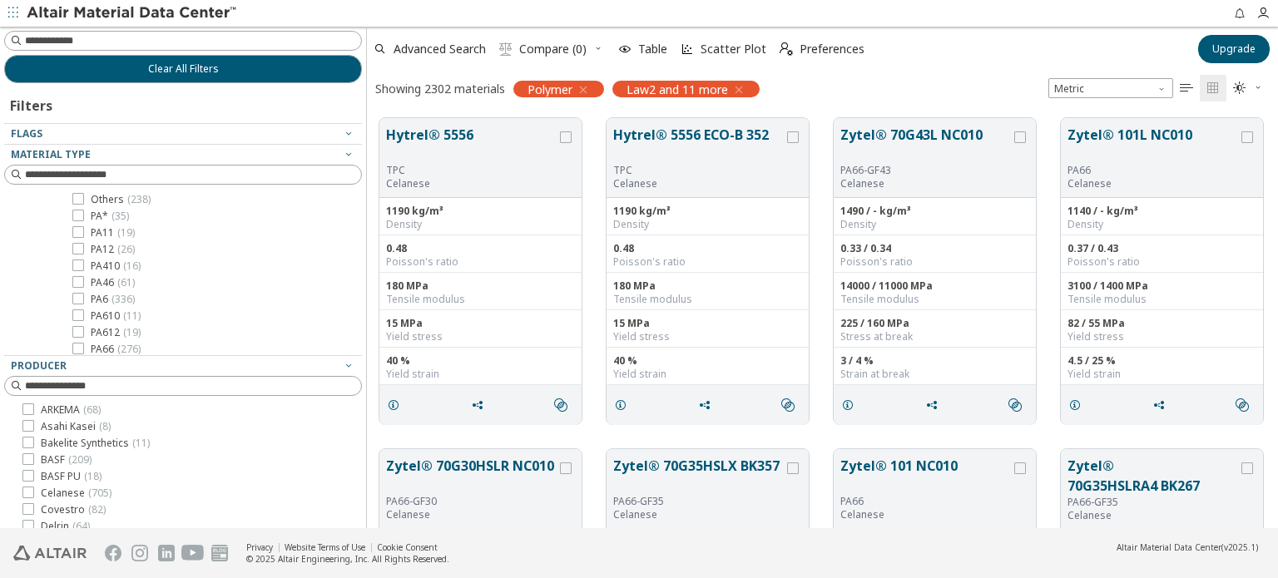
scroll to position [166, 0]
click at [77, 297] on icon at bounding box center [78, 298] width 12 height 12
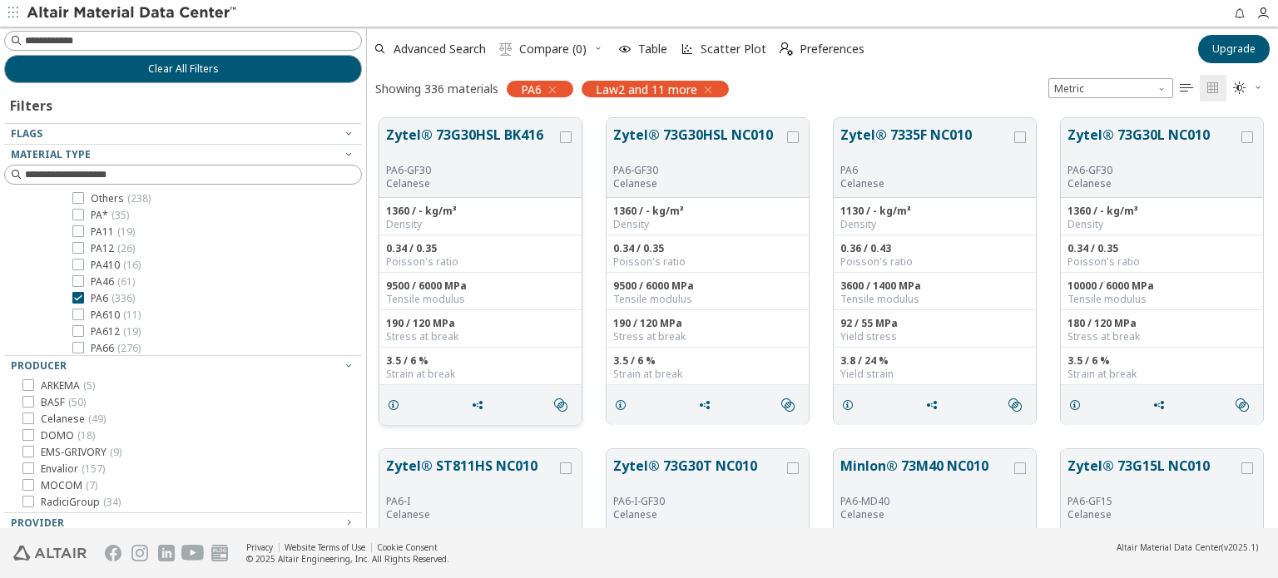
click at [450, 141] on button "Zytel® 73G30HSL BK416" at bounding box center [471, 144] width 171 height 39
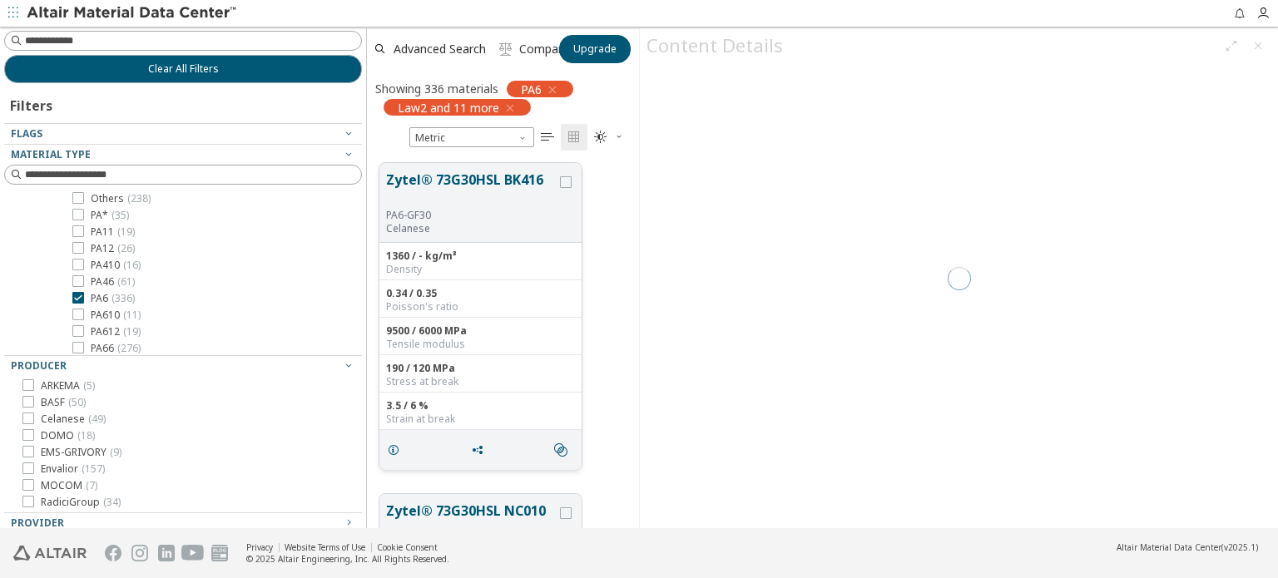
scroll to position [13, 13]
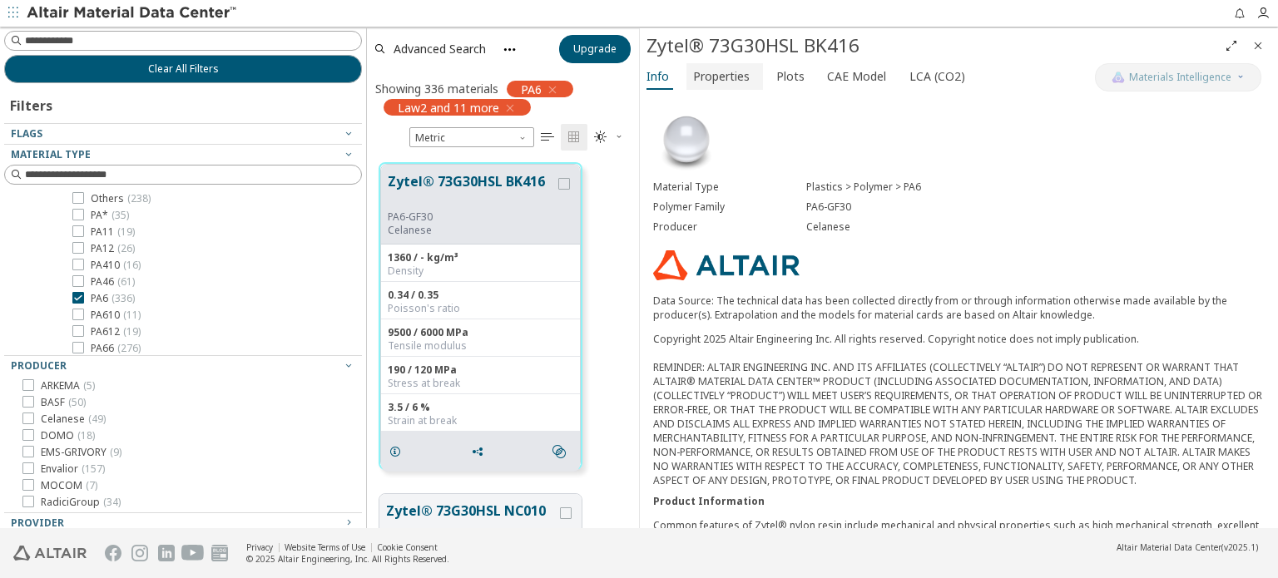
click at [718, 77] on span "Properties" at bounding box center [721, 76] width 57 height 27
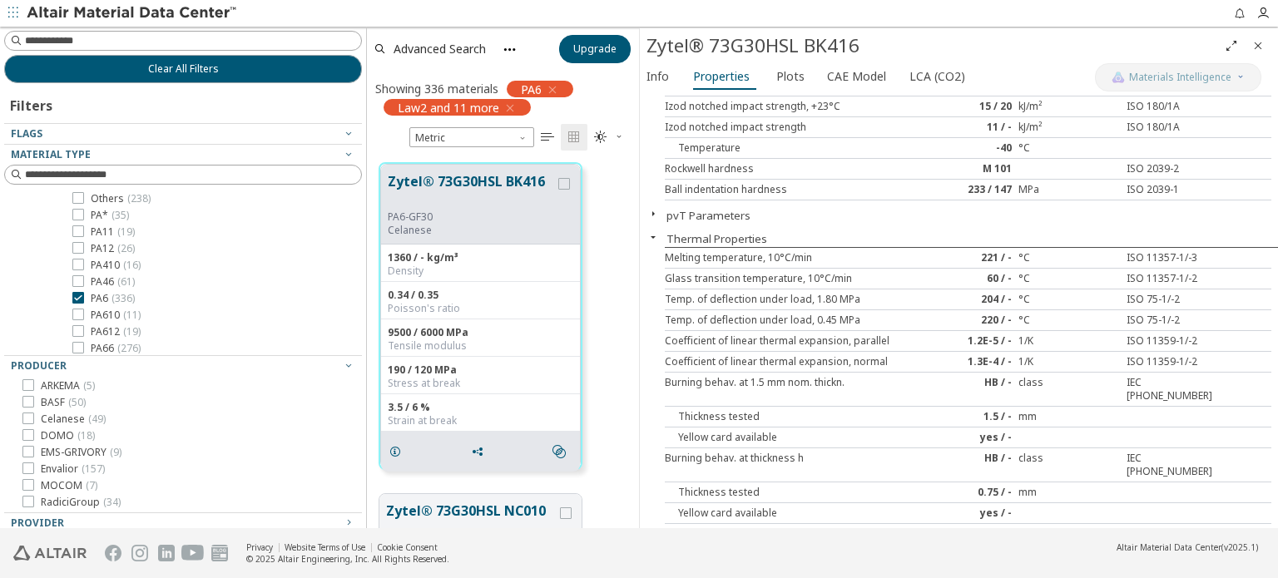
scroll to position [416, 0]
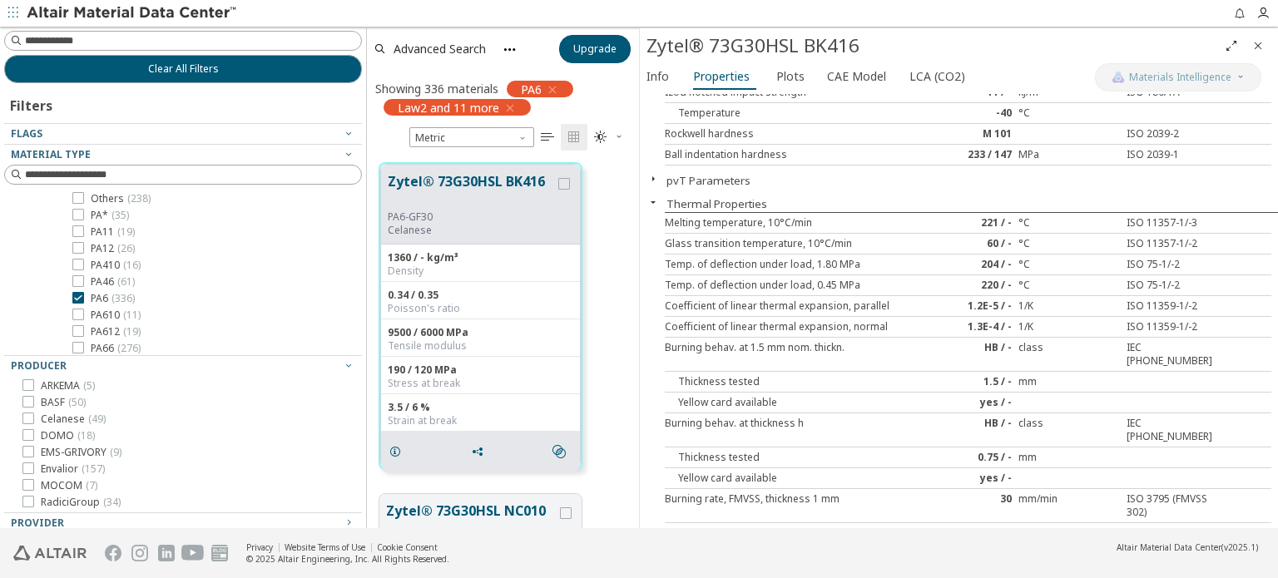
click at [655, 176] on icon "button" at bounding box center [652, 178] width 13 height 13
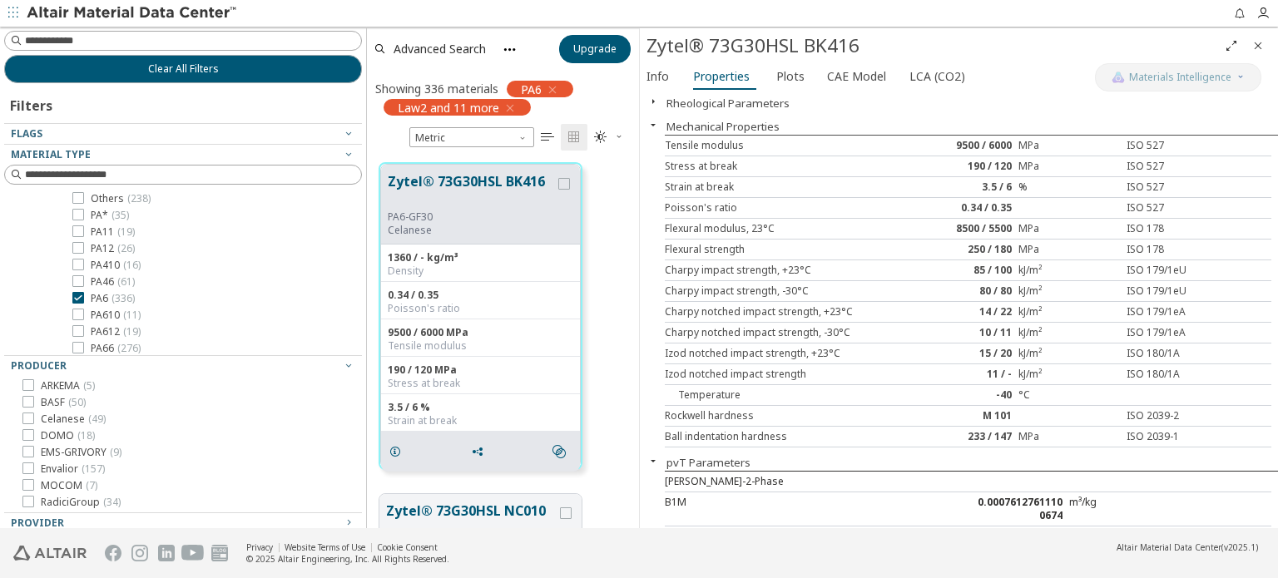
scroll to position [0, 0]
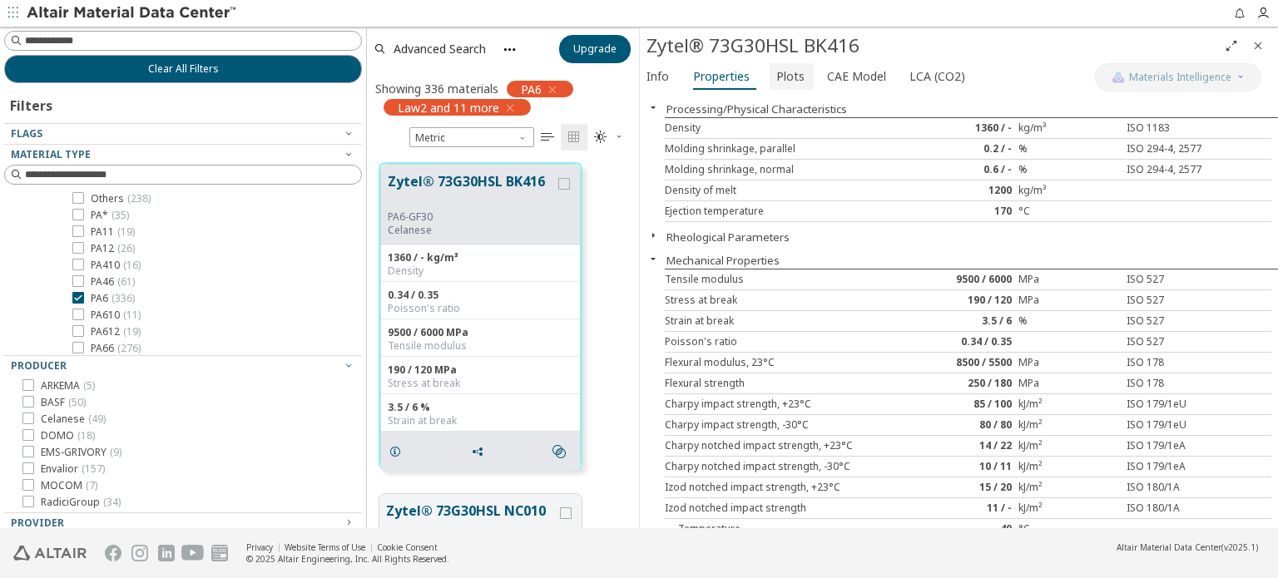
click at [789, 78] on span "Plots" at bounding box center [790, 76] width 28 height 27
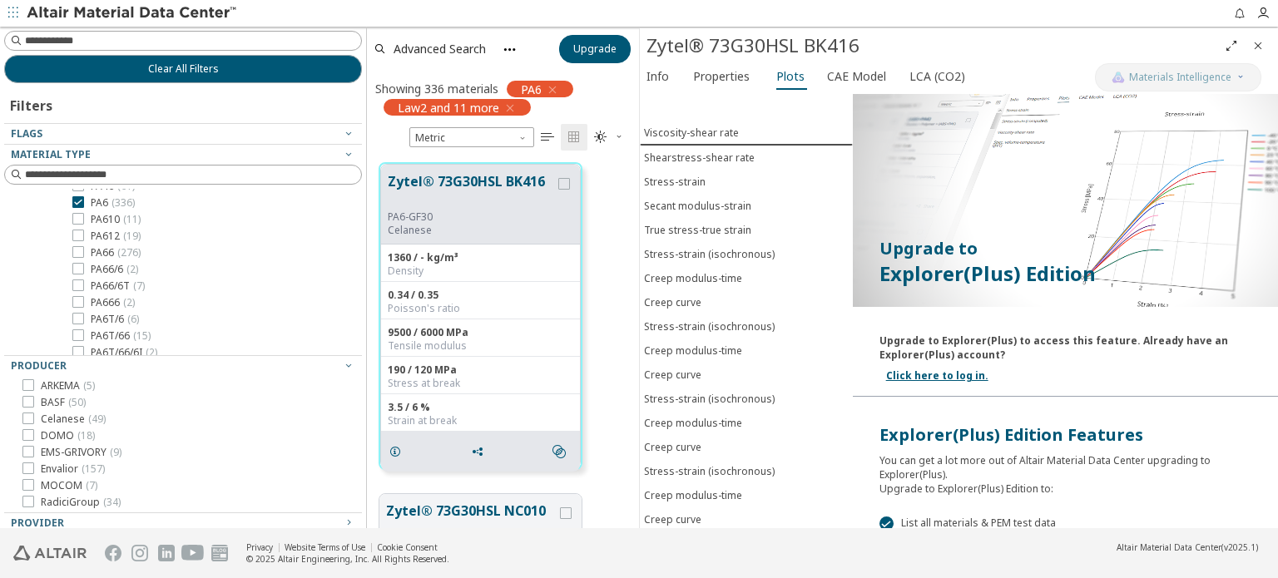
scroll to position [217, 0]
click at [78, 249] on icon at bounding box center [78, 247] width 12 height 12
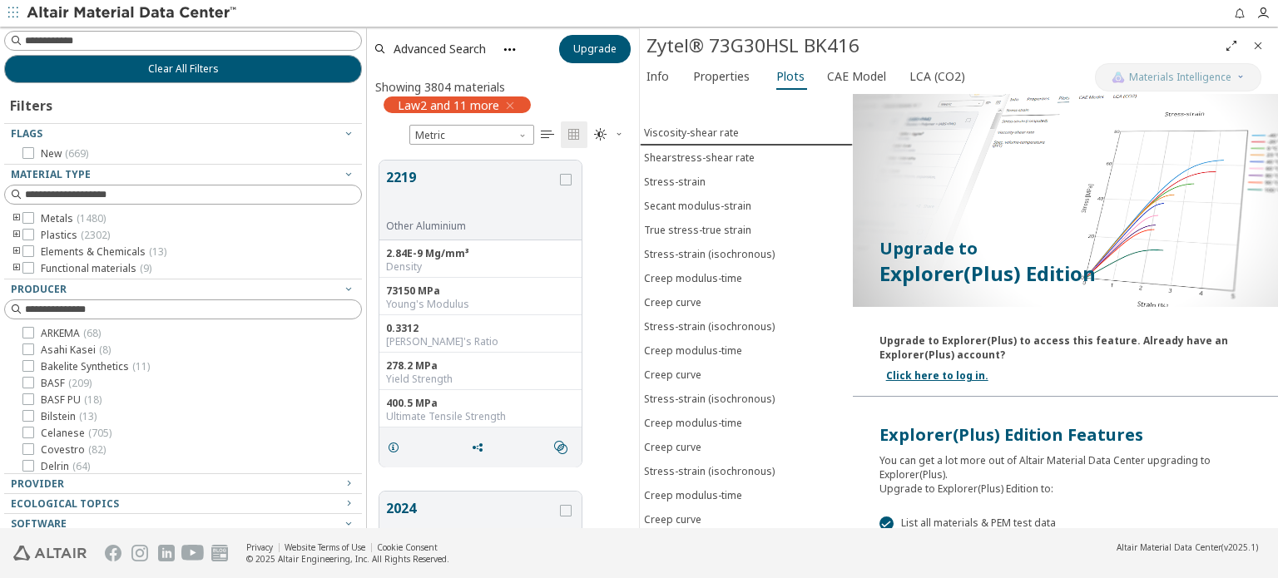
scroll to position [368, 260]
click at [13, 235] on icon "toogle group" at bounding box center [17, 235] width 12 height 13
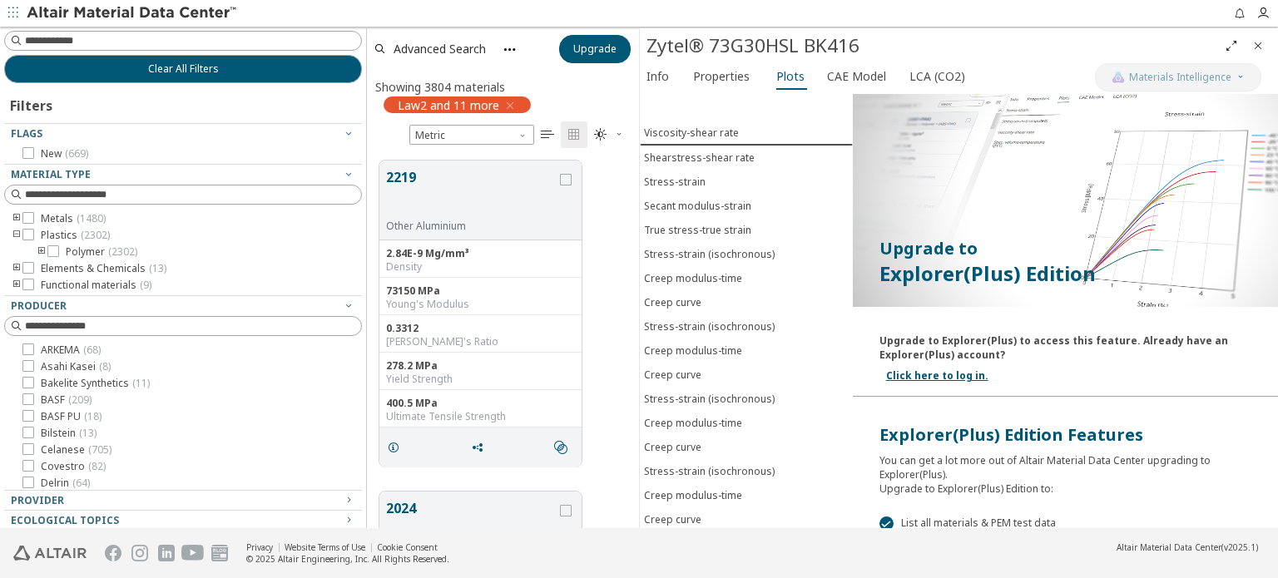
click at [41, 251] on icon "toogle group" at bounding box center [42, 251] width 12 height 13
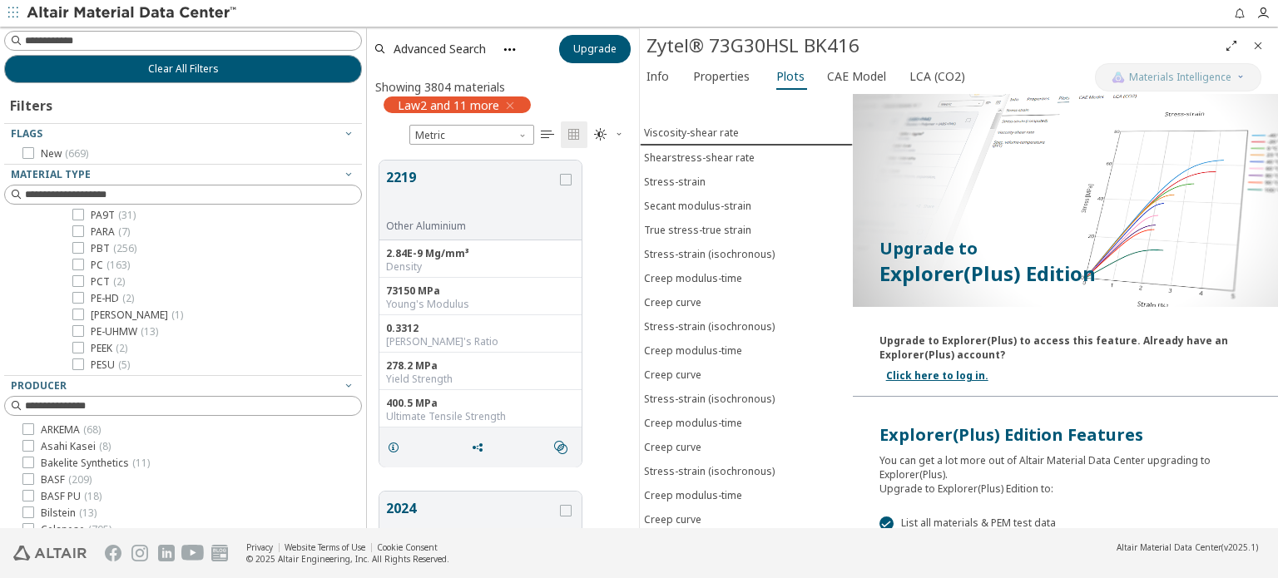
scroll to position [474, 0]
click at [79, 242] on icon at bounding box center [78, 243] width 12 height 12
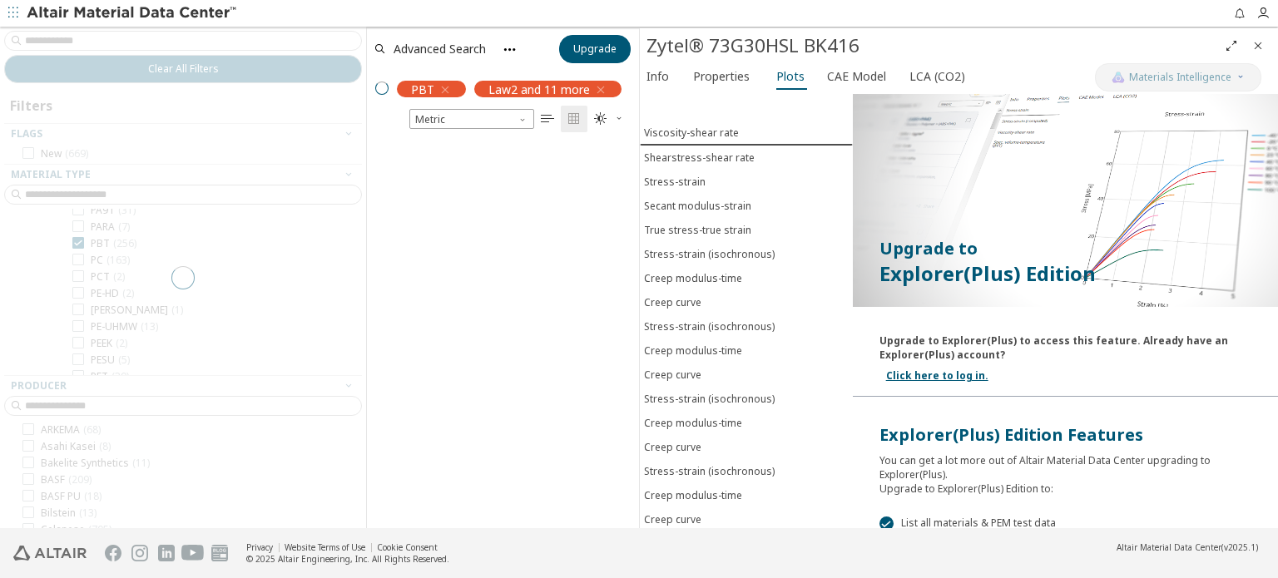
scroll to position [13, 13]
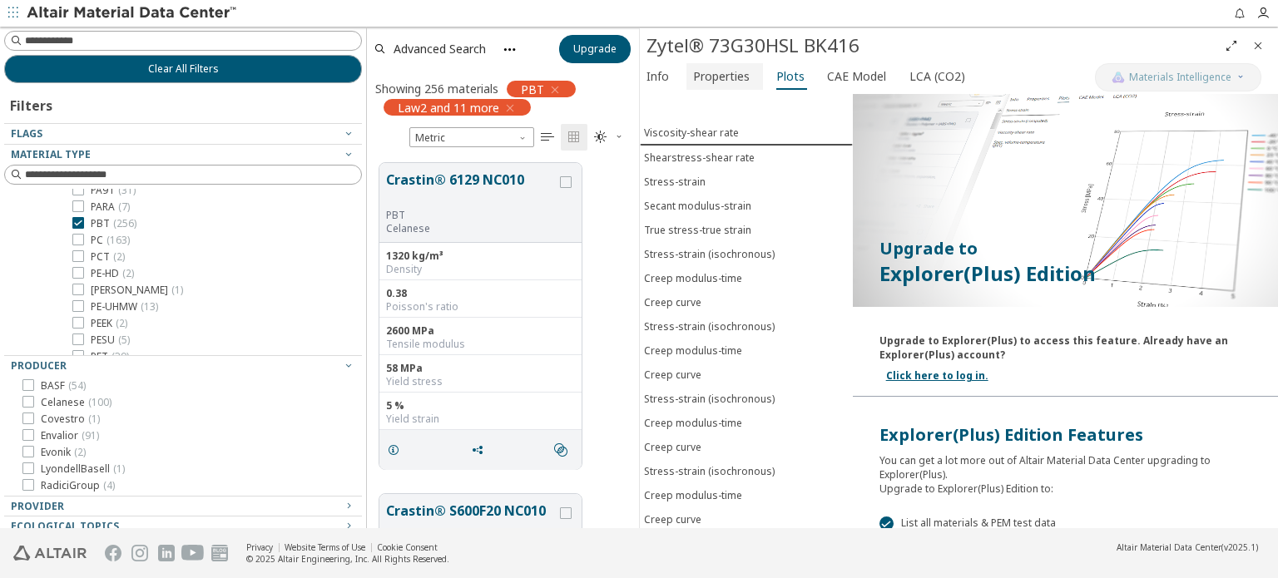
click at [724, 77] on span "Properties" at bounding box center [721, 76] width 57 height 27
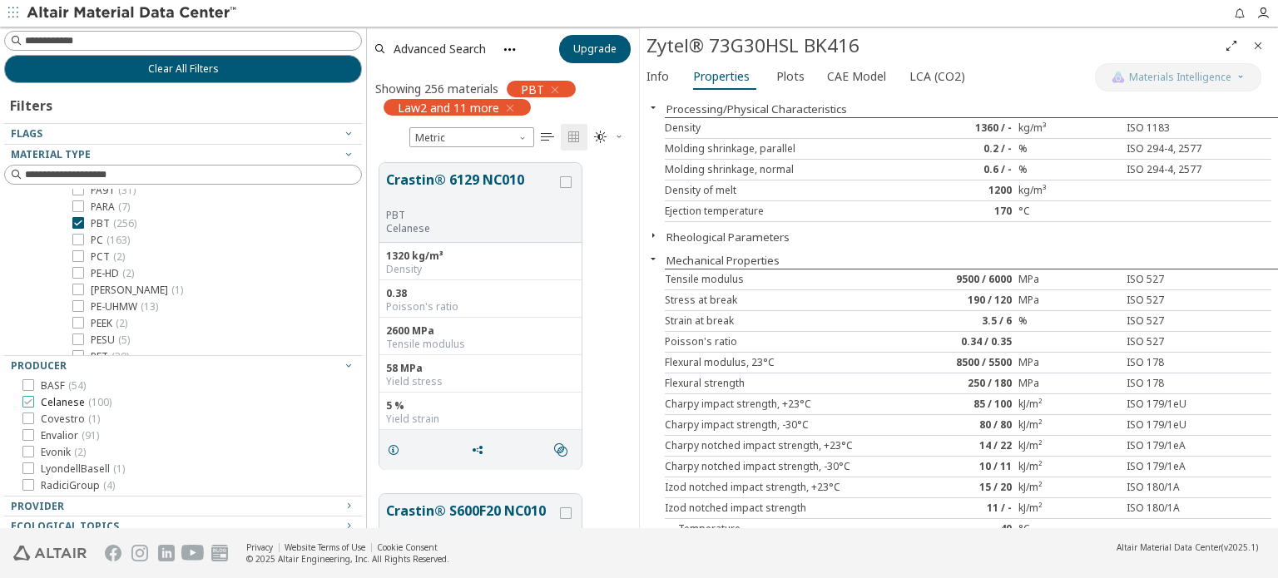
click at [27, 407] on label "Celanese ( 100 )" at bounding box center [66, 402] width 89 height 13
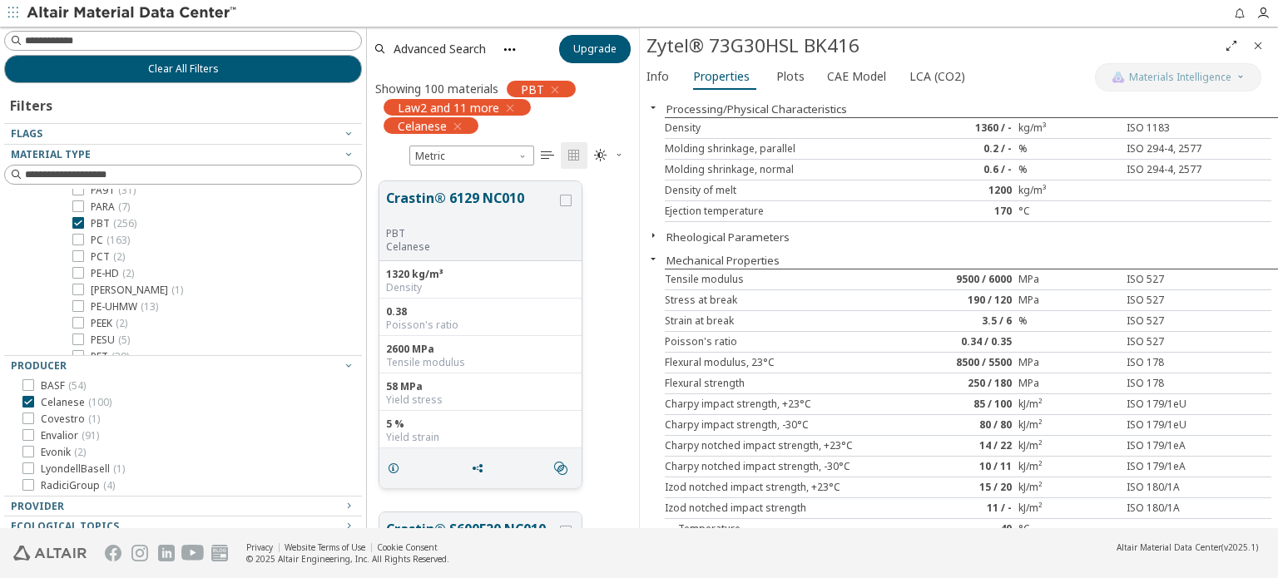
scroll to position [158, 0]
click at [1254, 46] on icon "Close" at bounding box center [1257, 45] width 13 height 13
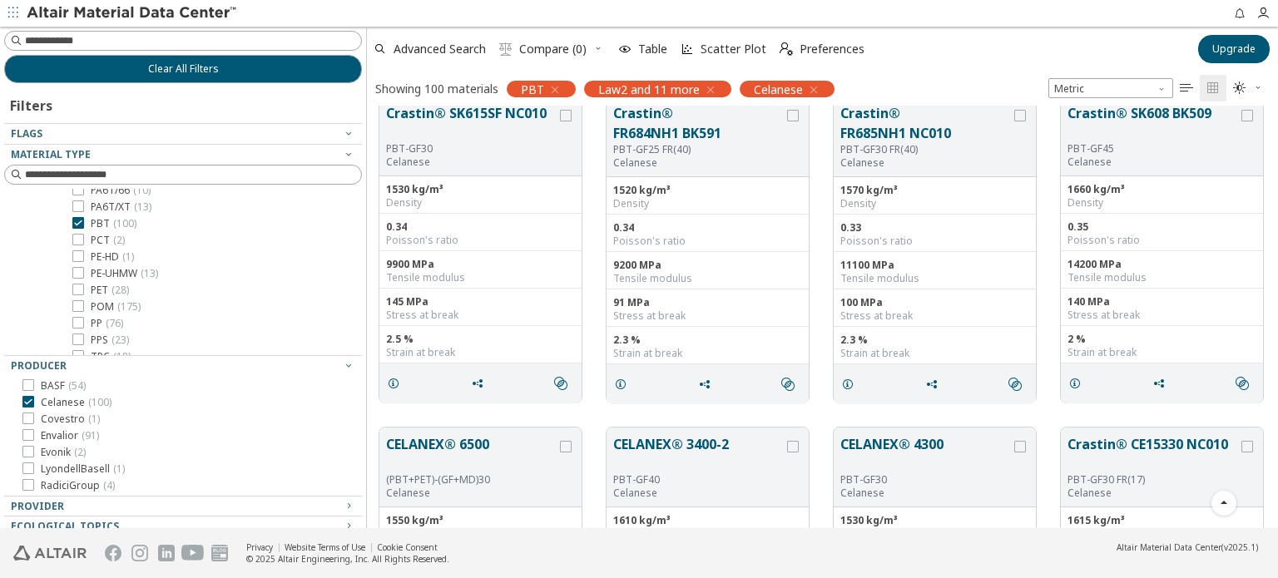
scroll to position [4575, 0]
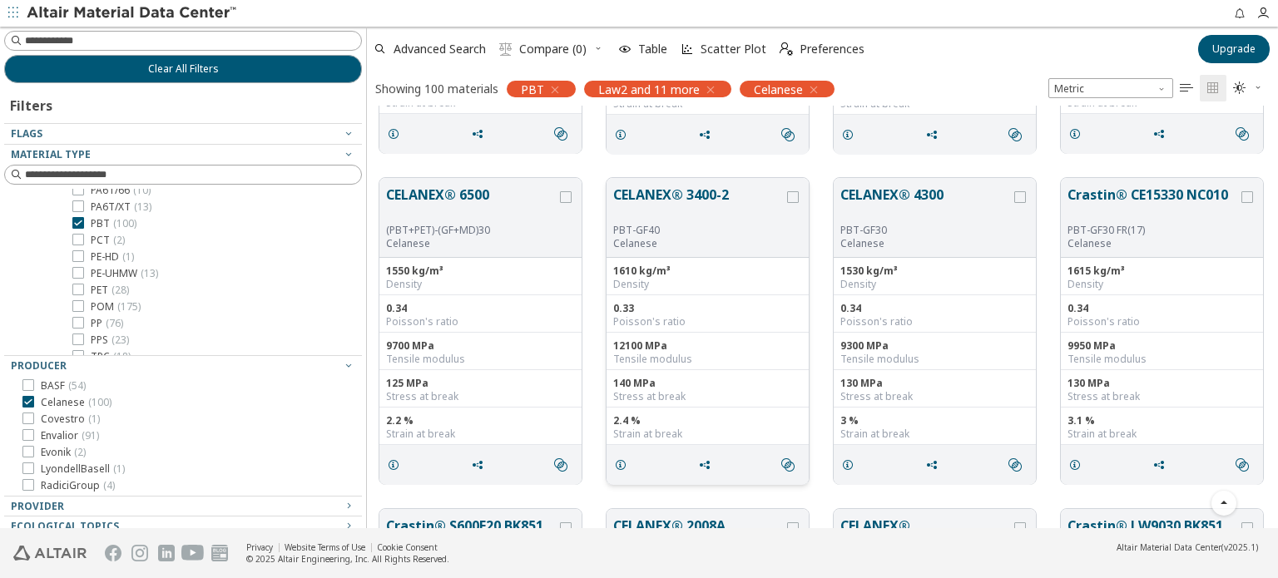
click at [659, 195] on button "CELANEX® 3400-2" at bounding box center [698, 204] width 171 height 39
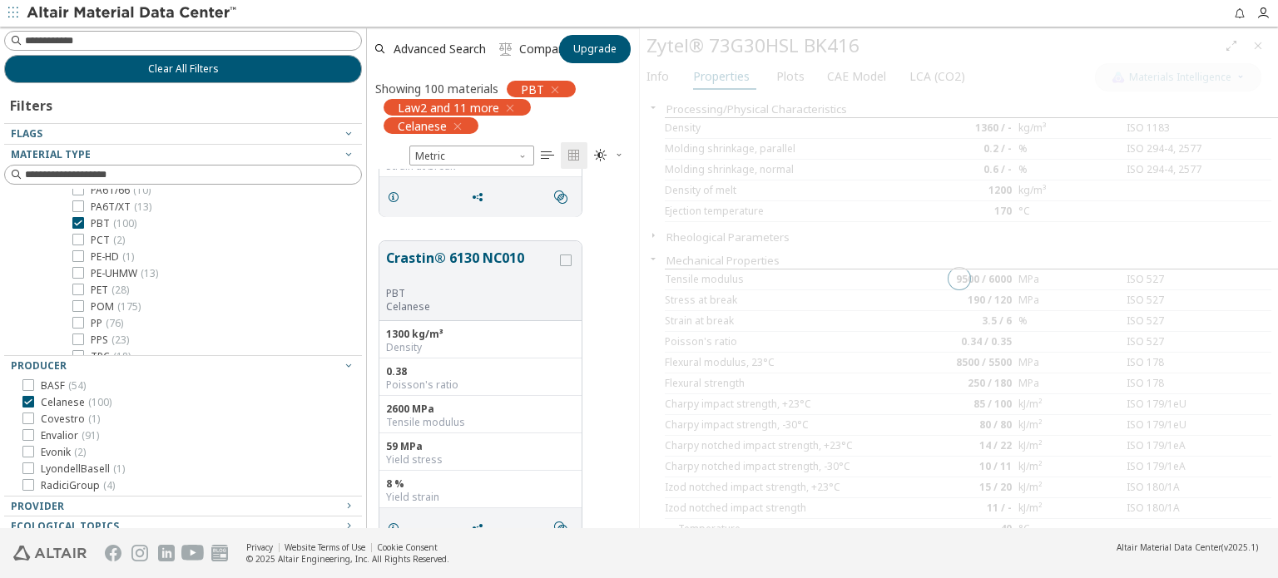
scroll to position [348, 260]
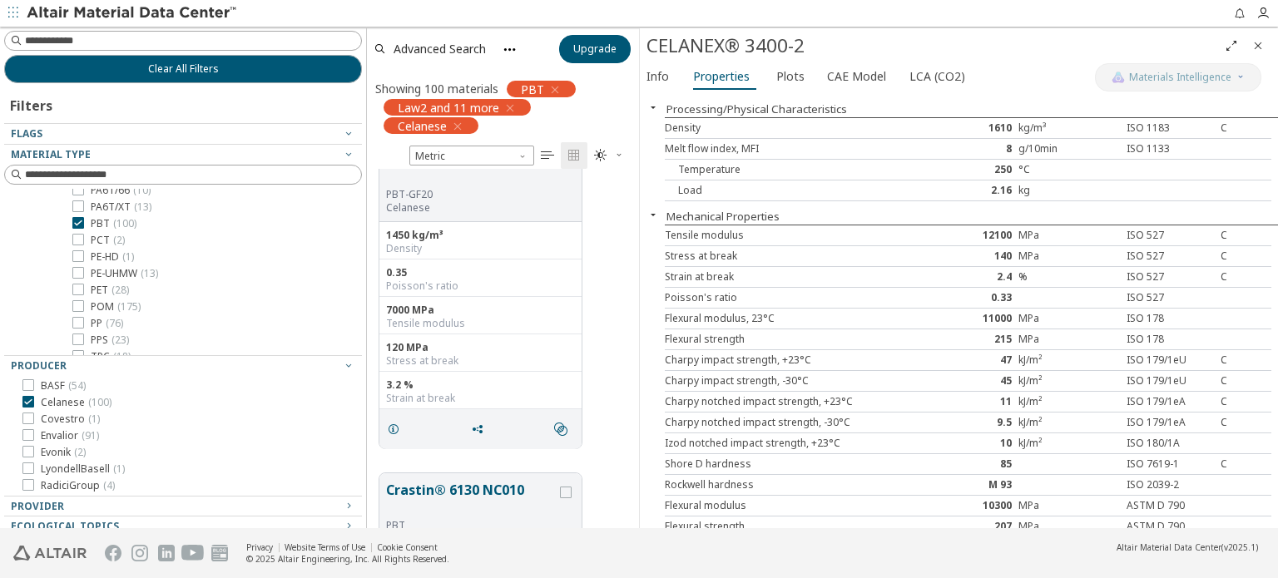
scroll to position [4325, 0]
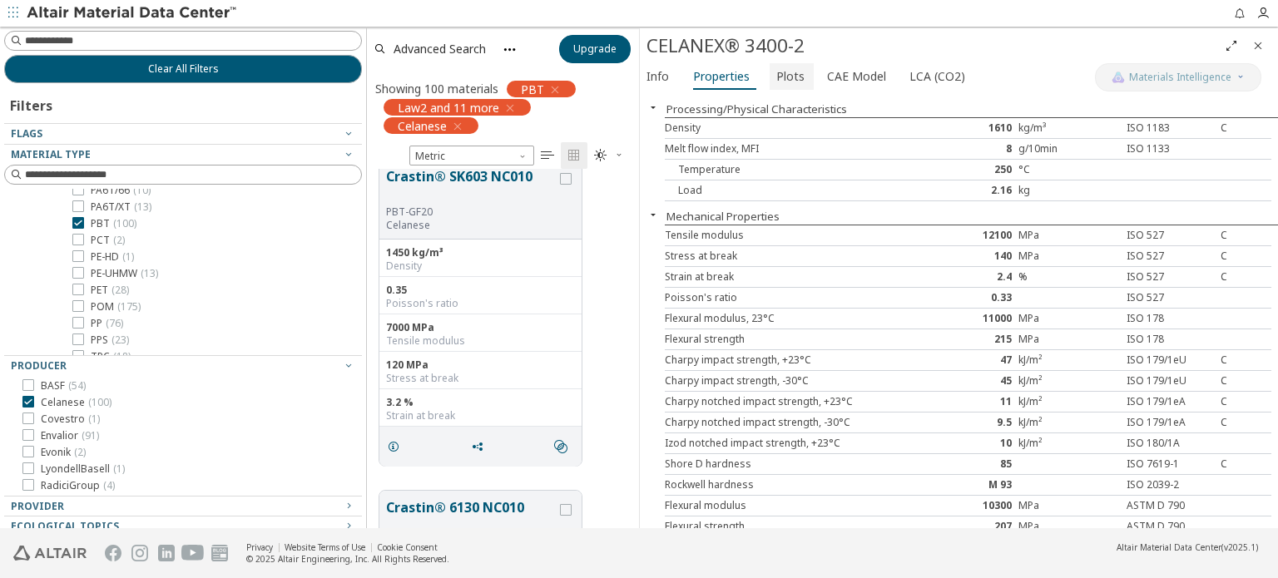
click at [777, 71] on span "Plots" at bounding box center [790, 76] width 28 height 27
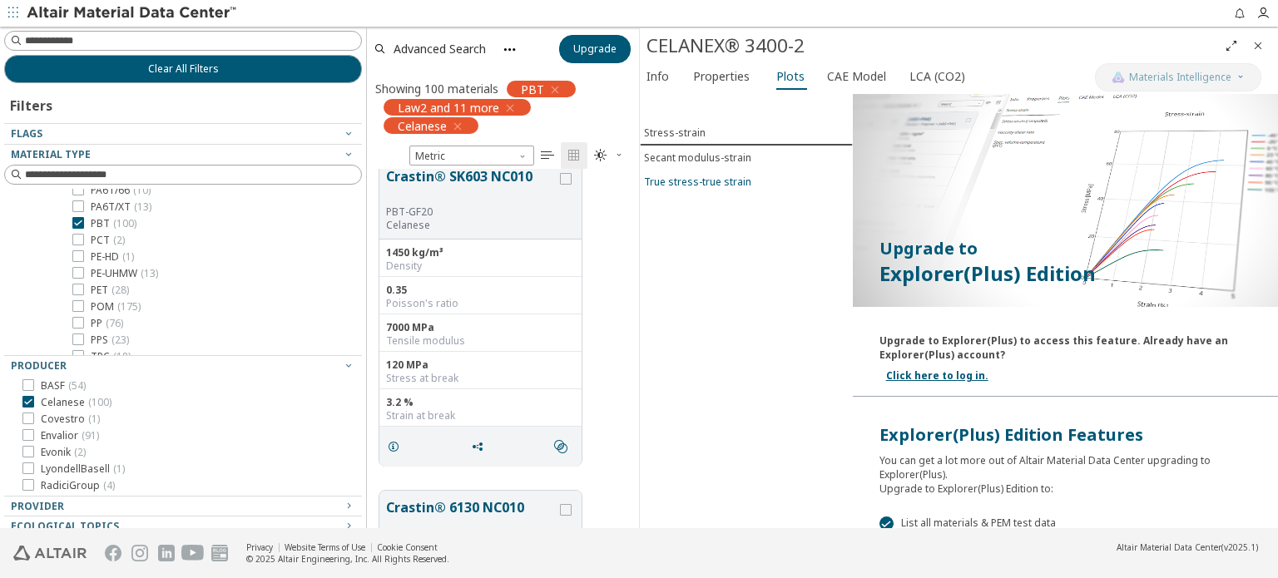
click at [698, 183] on div "True stress-true strain" at bounding box center [697, 182] width 107 height 14
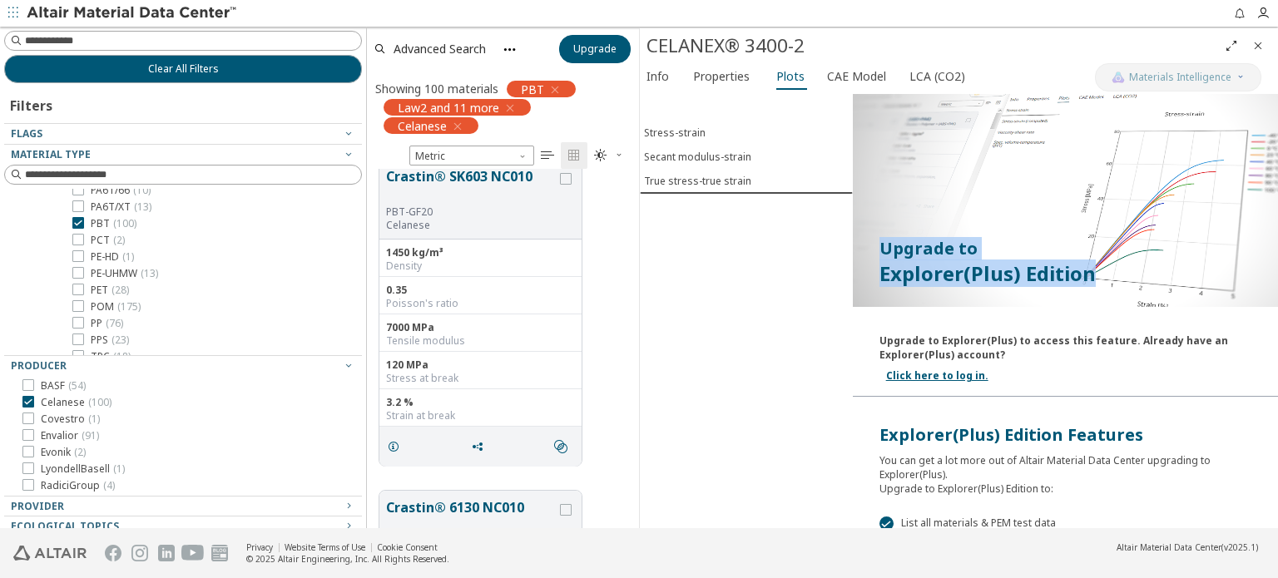
drag, startPoint x: 878, startPoint y: 242, endPoint x: 1084, endPoint y: 278, distance: 208.5
click at [1084, 278] on div "Upgrade to Explorer(Plus) Edition" at bounding box center [1065, 261] width 425 height 103
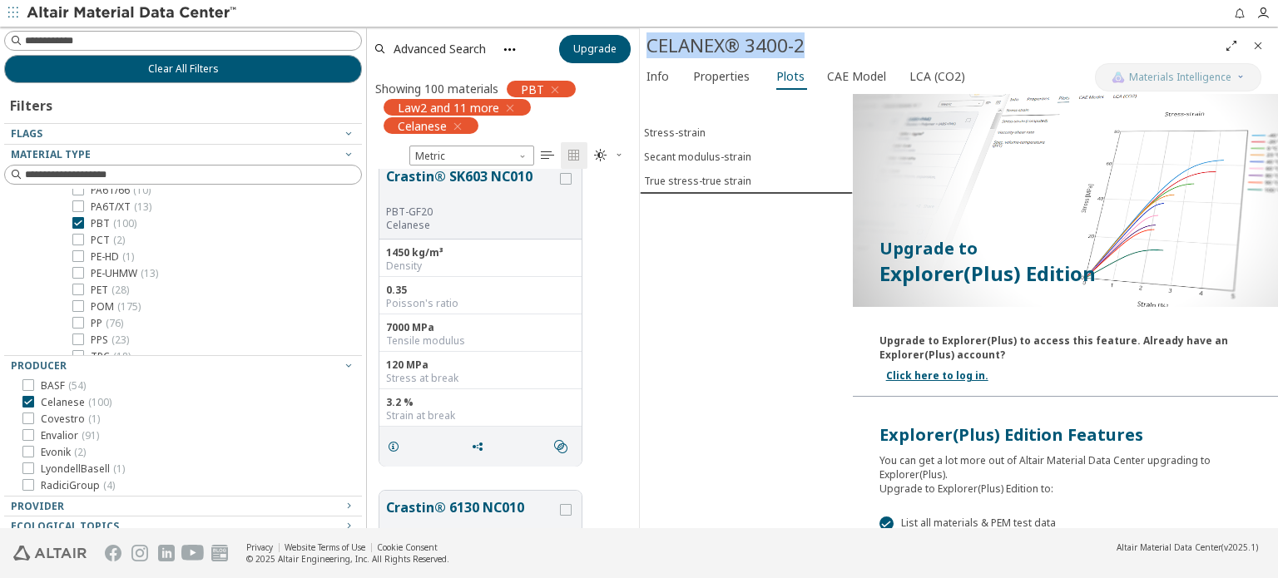
drag, startPoint x: 825, startPoint y: 47, endPoint x: 650, endPoint y: 49, distance: 174.7
click at [650, 49] on div "CELANEX® 3400-2" at bounding box center [931, 45] width 571 height 27
copy div "CELANEX® 3400-2"
click at [720, 80] on span "Properties" at bounding box center [721, 76] width 57 height 27
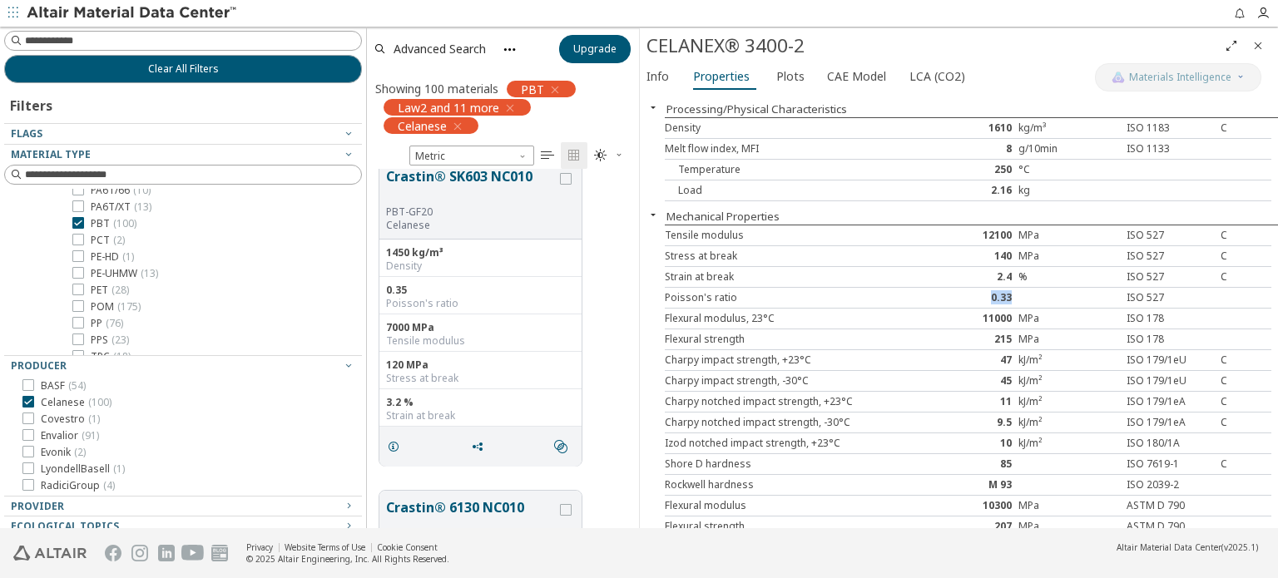
drag, startPoint x: 1041, startPoint y: 293, endPoint x: 965, endPoint y: 291, distance: 76.5
click at [965, 291] on div "Poisson's ratio 0.33 ISO 527" at bounding box center [968, 298] width 606 height 21
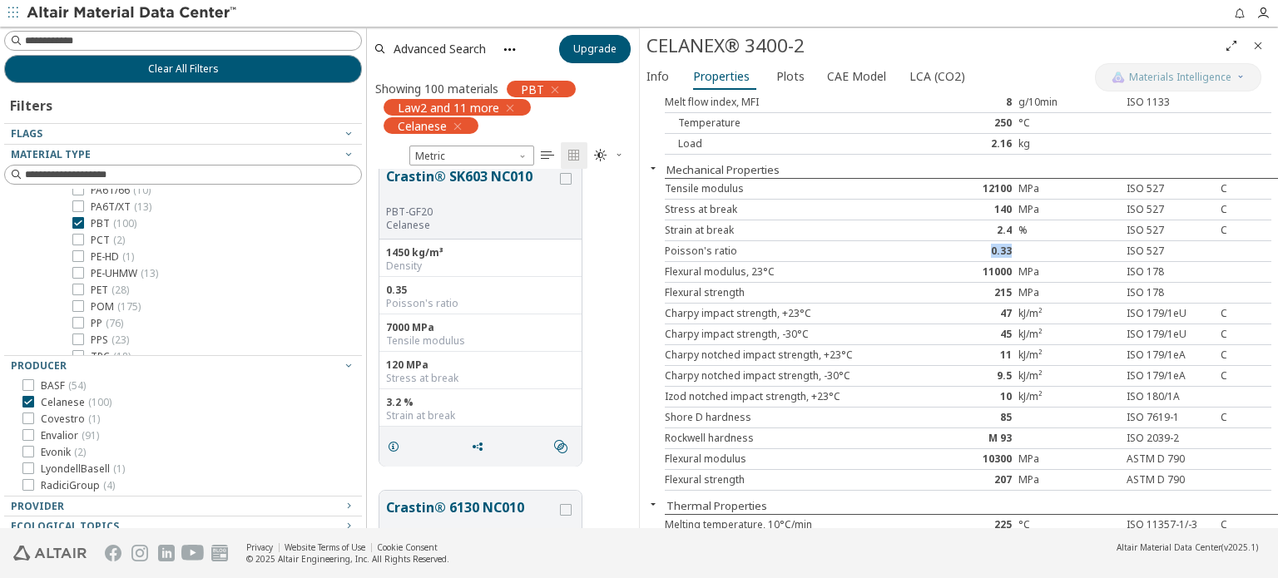
scroll to position [0, 0]
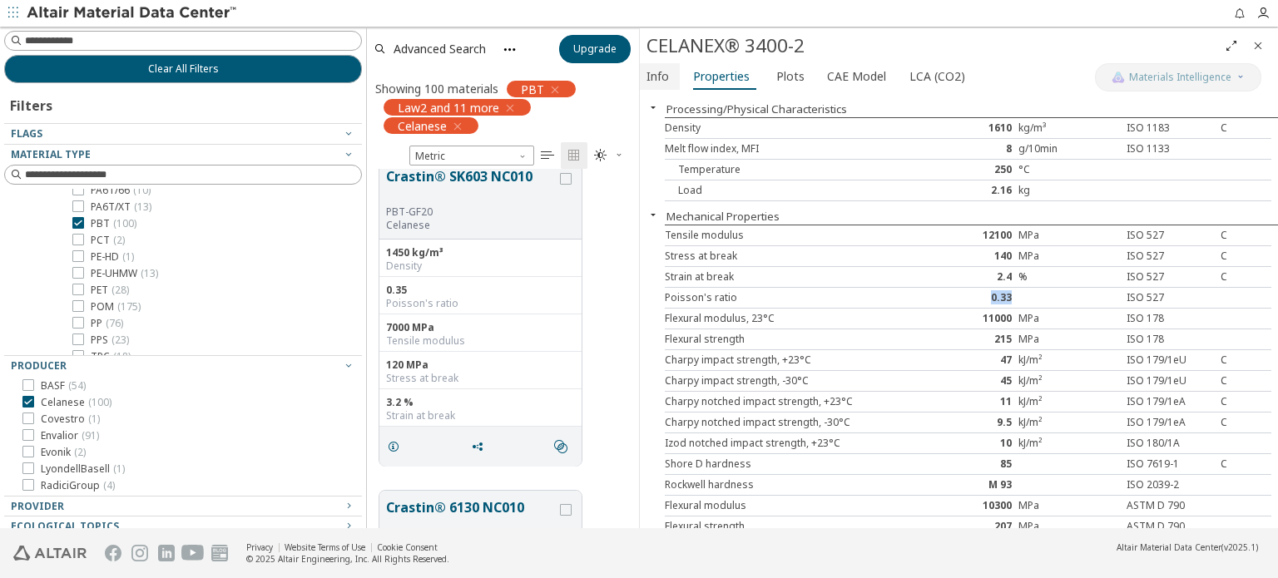
click at [650, 80] on span "Info" at bounding box center [657, 76] width 22 height 27
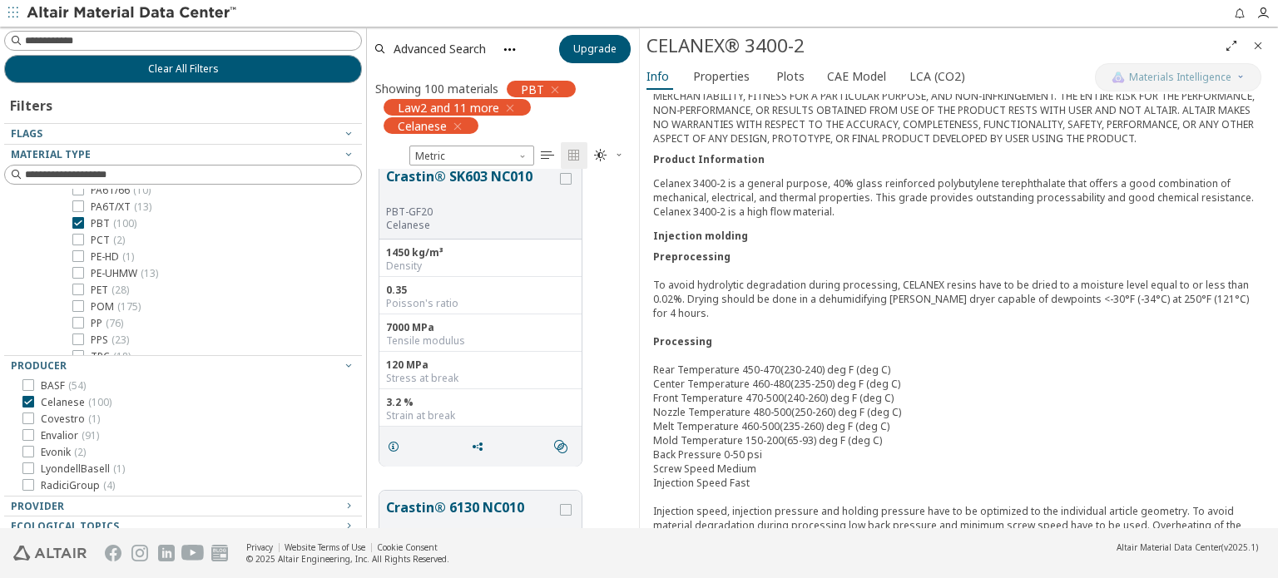
scroll to position [156, 0]
